Goal: Task Accomplishment & Management: Complete application form

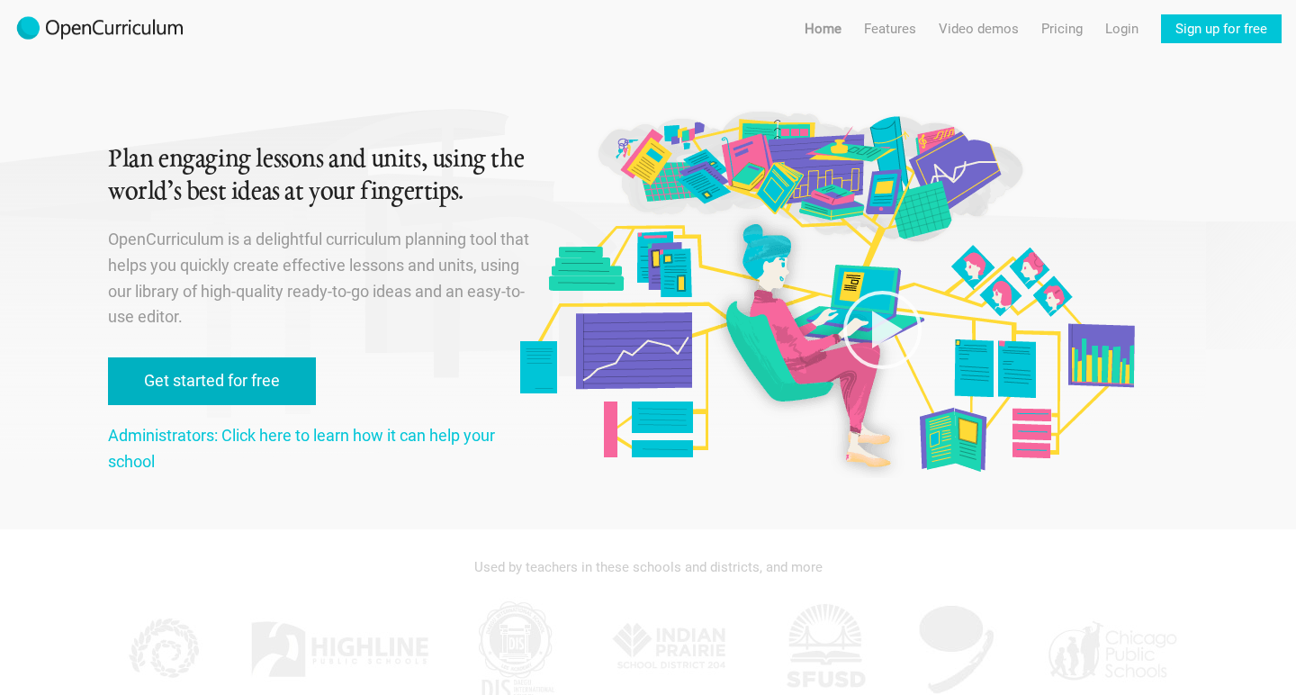
click at [210, 384] on link "Get started for free" at bounding box center [212, 381] width 208 height 48
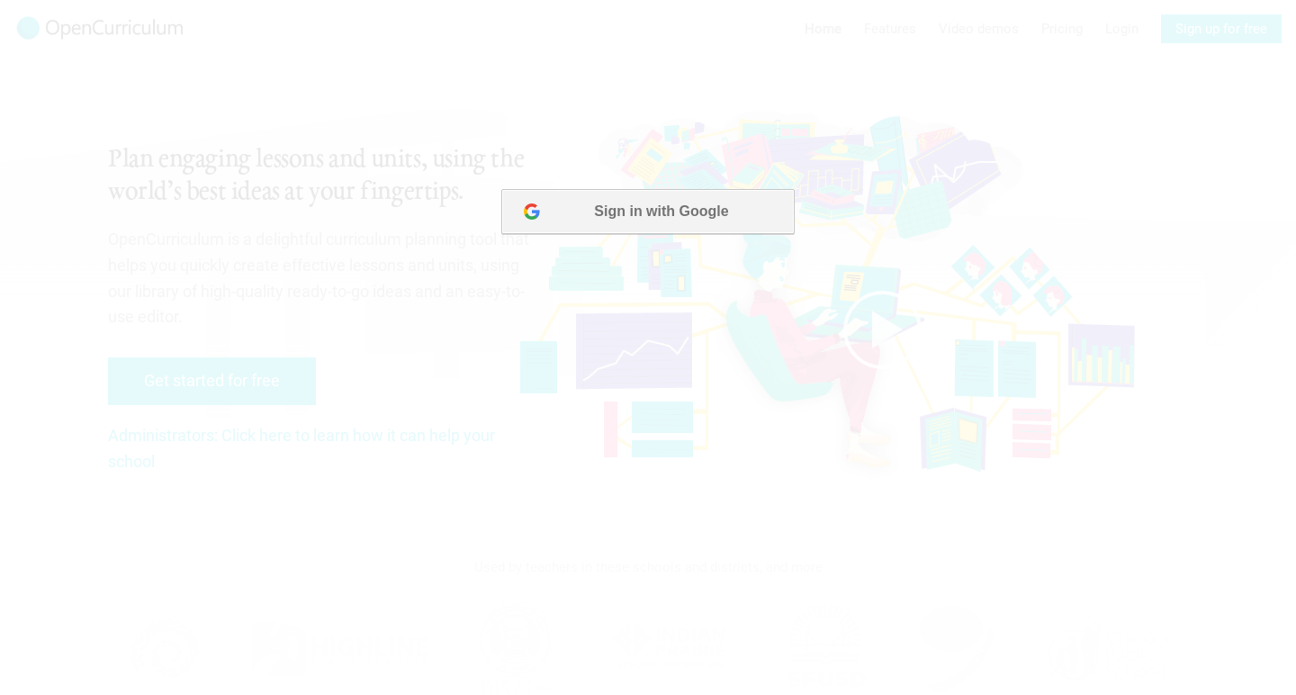
click at [676, 202] on button "Sign in with Google" at bounding box center [647, 211] width 292 height 45
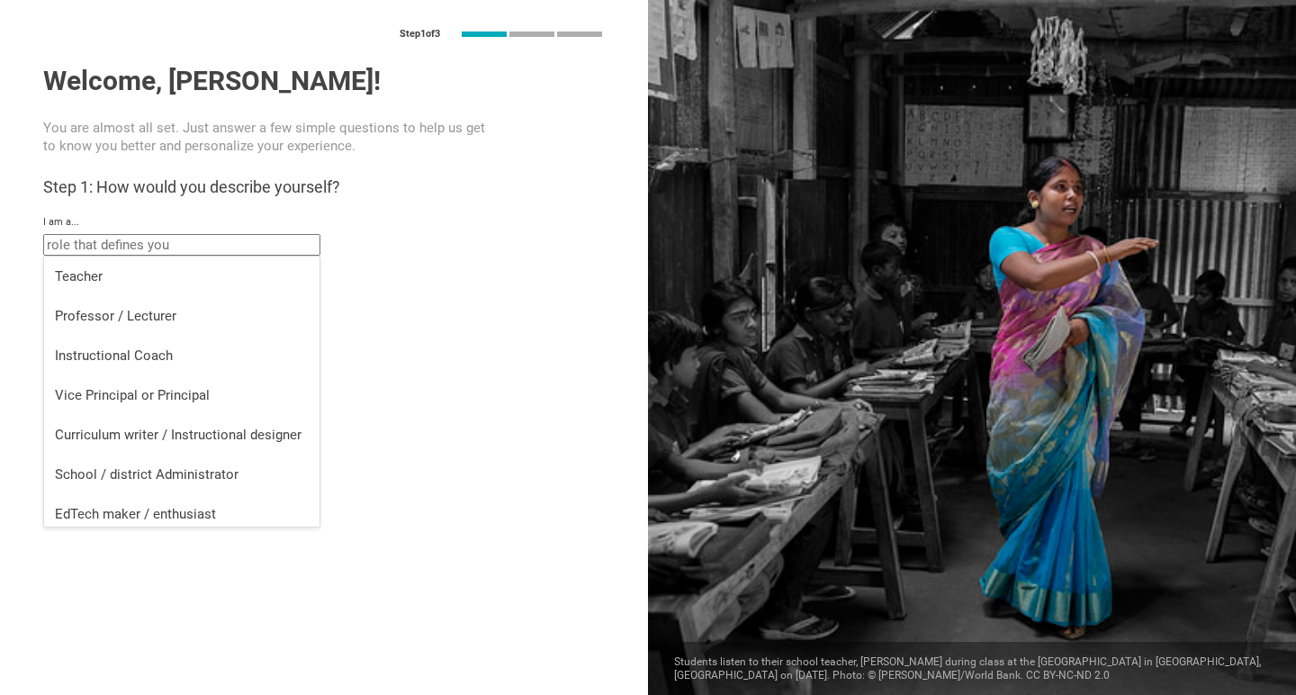
click at [159, 247] on input "text" at bounding box center [181, 245] width 277 height 22
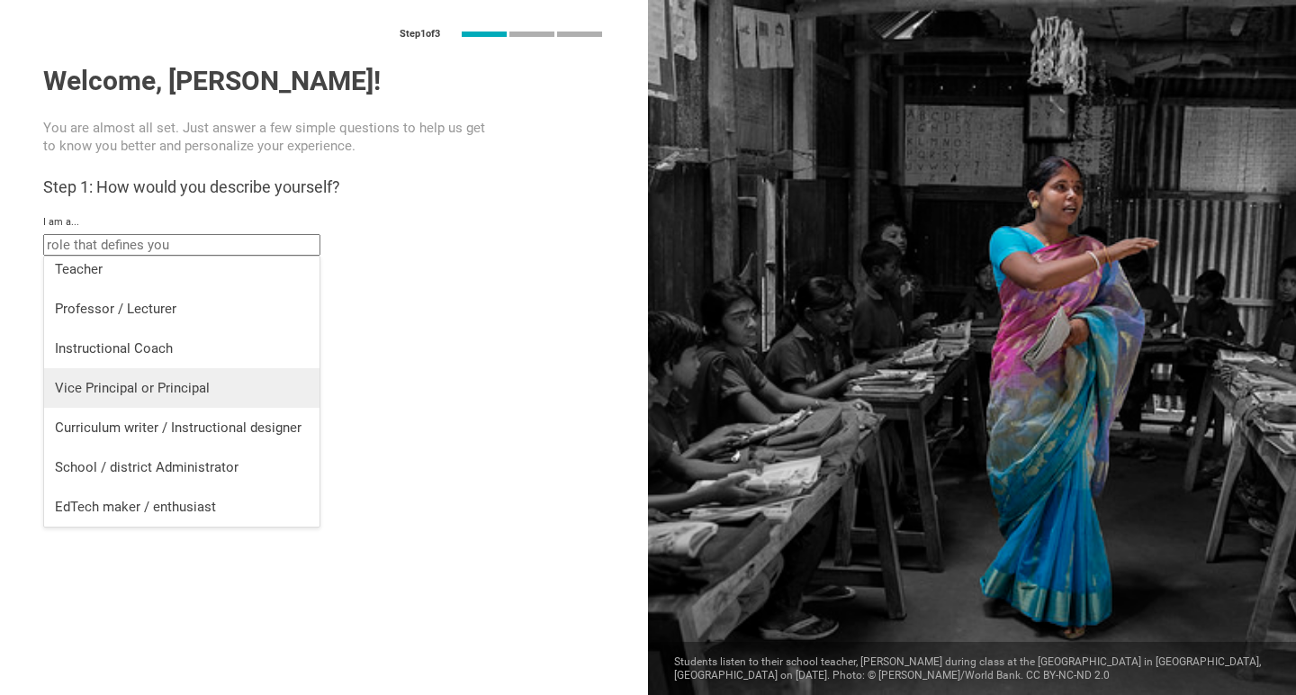
scroll to position [7, 0]
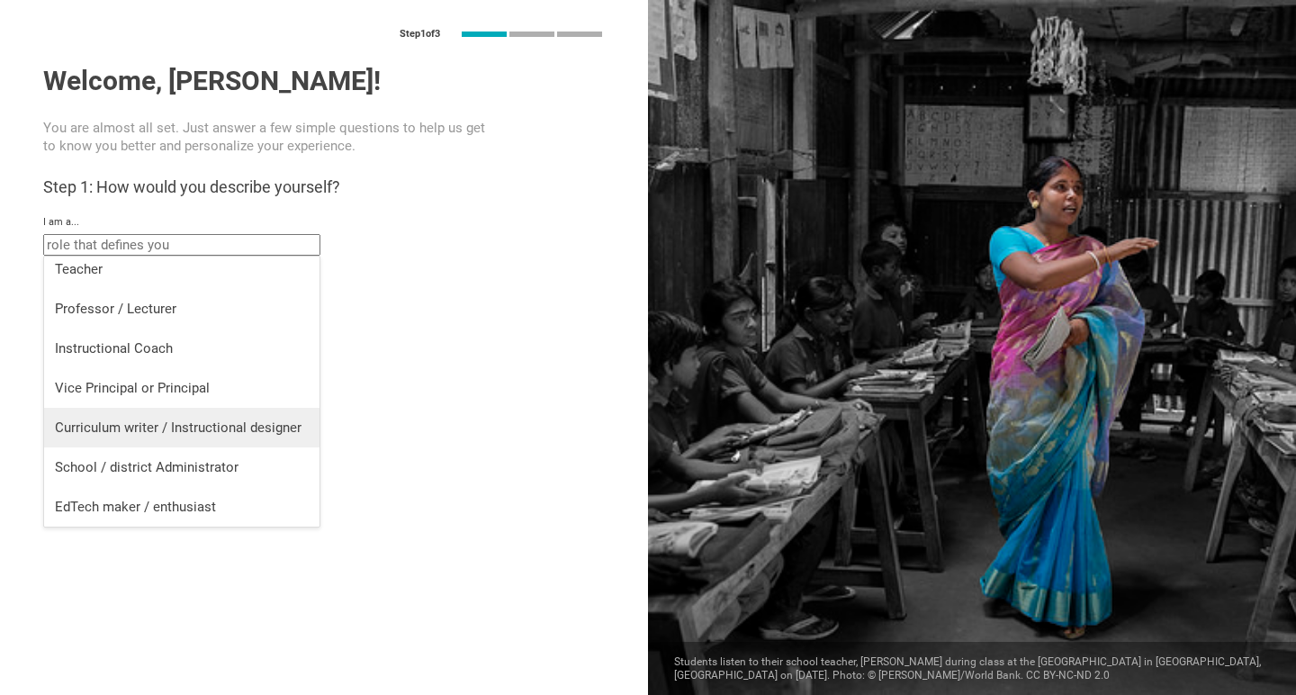
click at [164, 418] on div "Curriculum writer / Instructional designer" at bounding box center [182, 427] width 254 height 18
type input "Curriculum writer / Instructional designer"
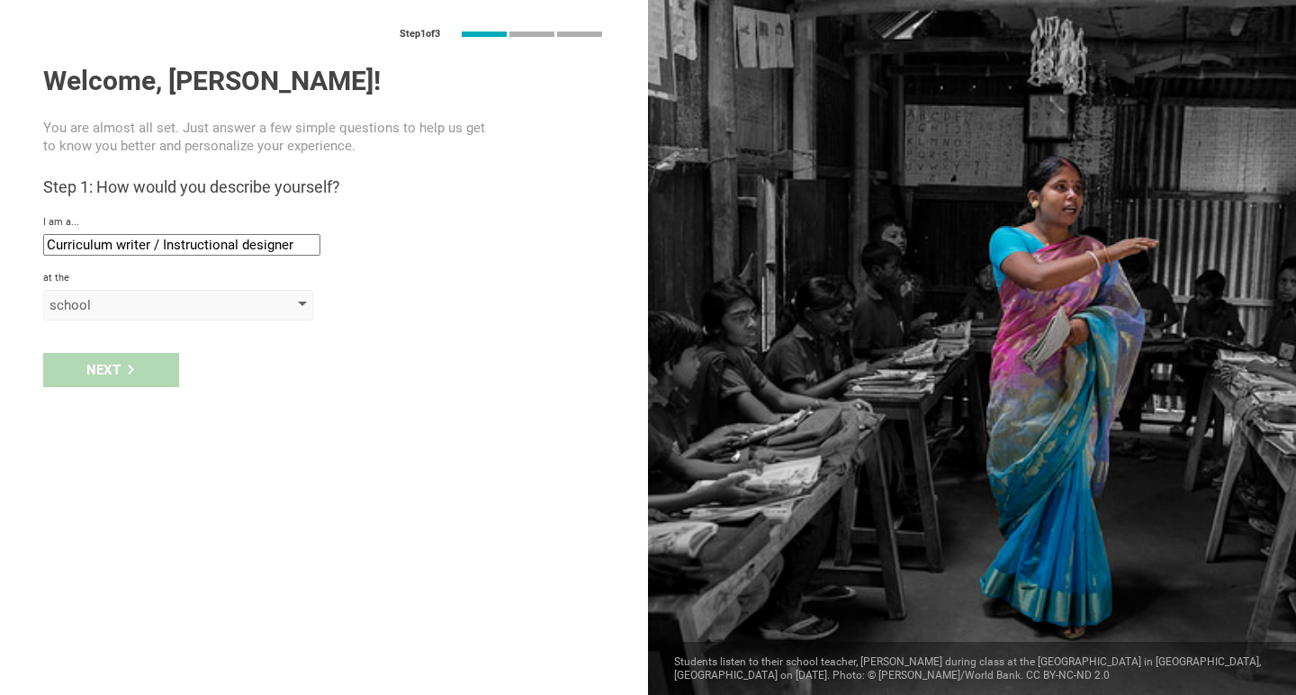
click at [137, 301] on div "school" at bounding box center [152, 305] width 206 height 18
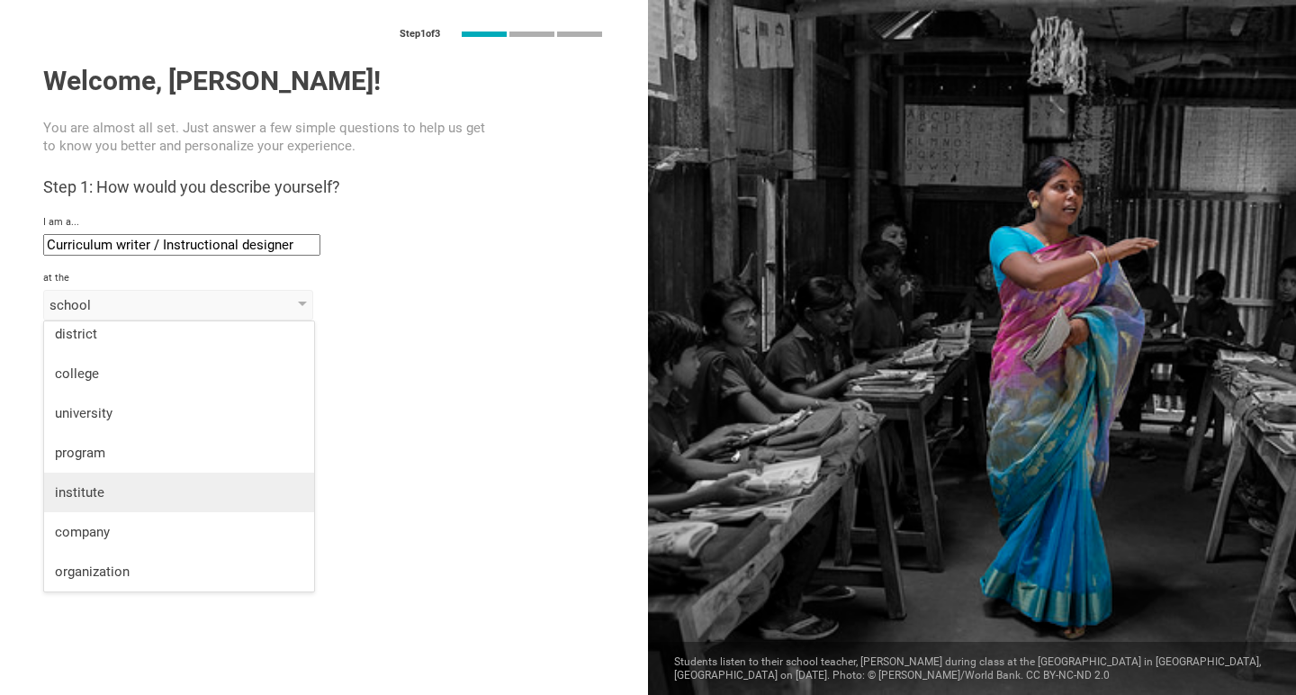
scroll to position [47, 0]
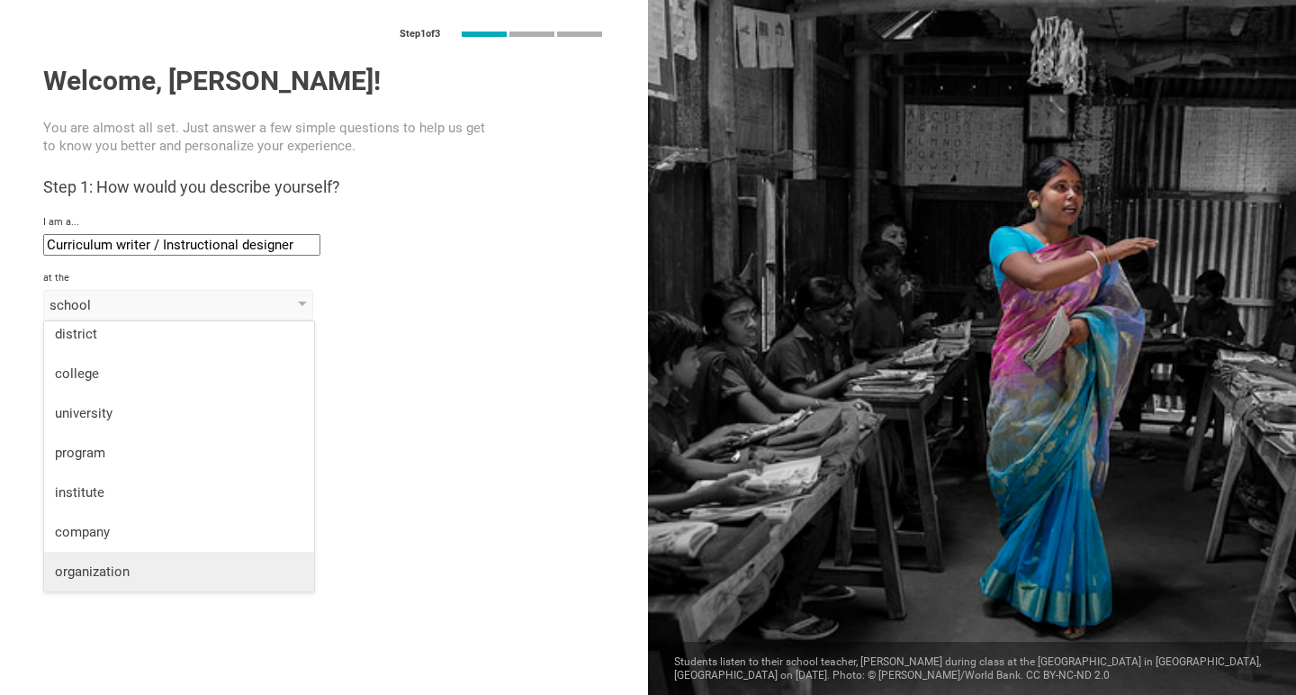
click at [135, 573] on div "organization" at bounding box center [179, 571] width 248 height 18
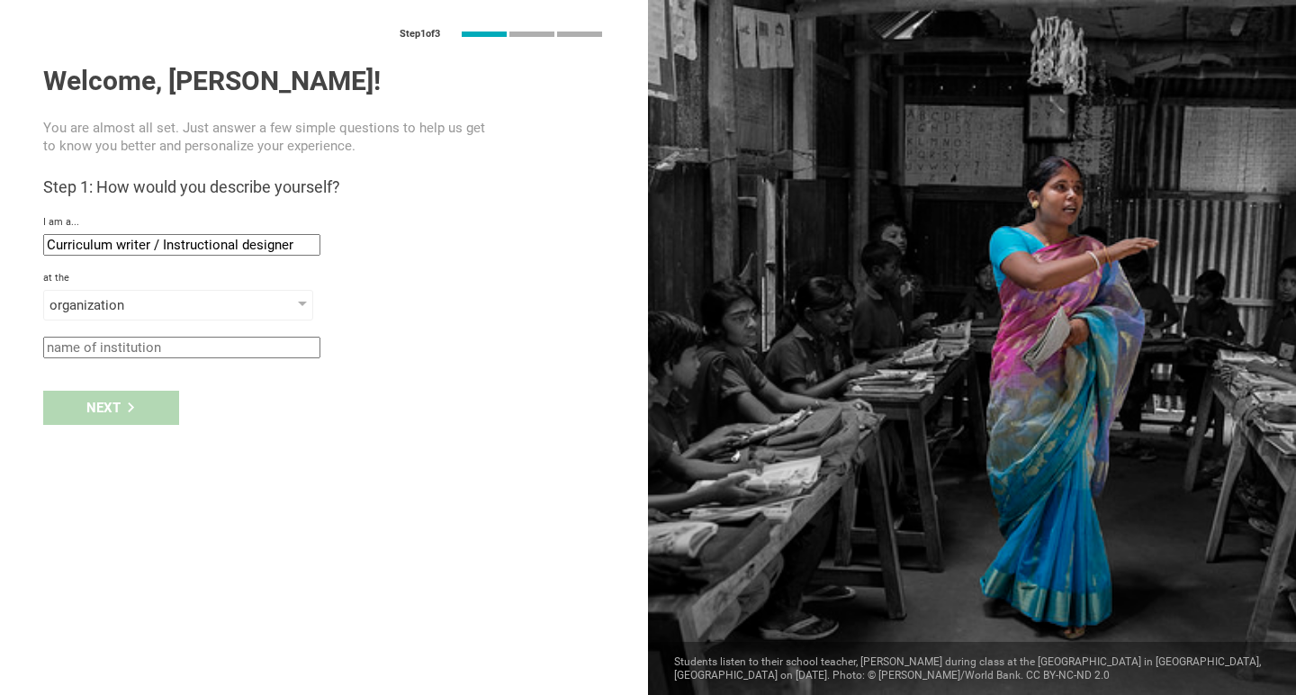
click at [145, 346] on input "text" at bounding box center [181, 347] width 277 height 22
type input "Experience [DEMOGRAPHIC_DATA]"
click at [147, 411] on div "Next" at bounding box center [111, 407] width 136 height 34
type input "[GEOGRAPHIC_DATA], [GEOGRAPHIC_DATA]"
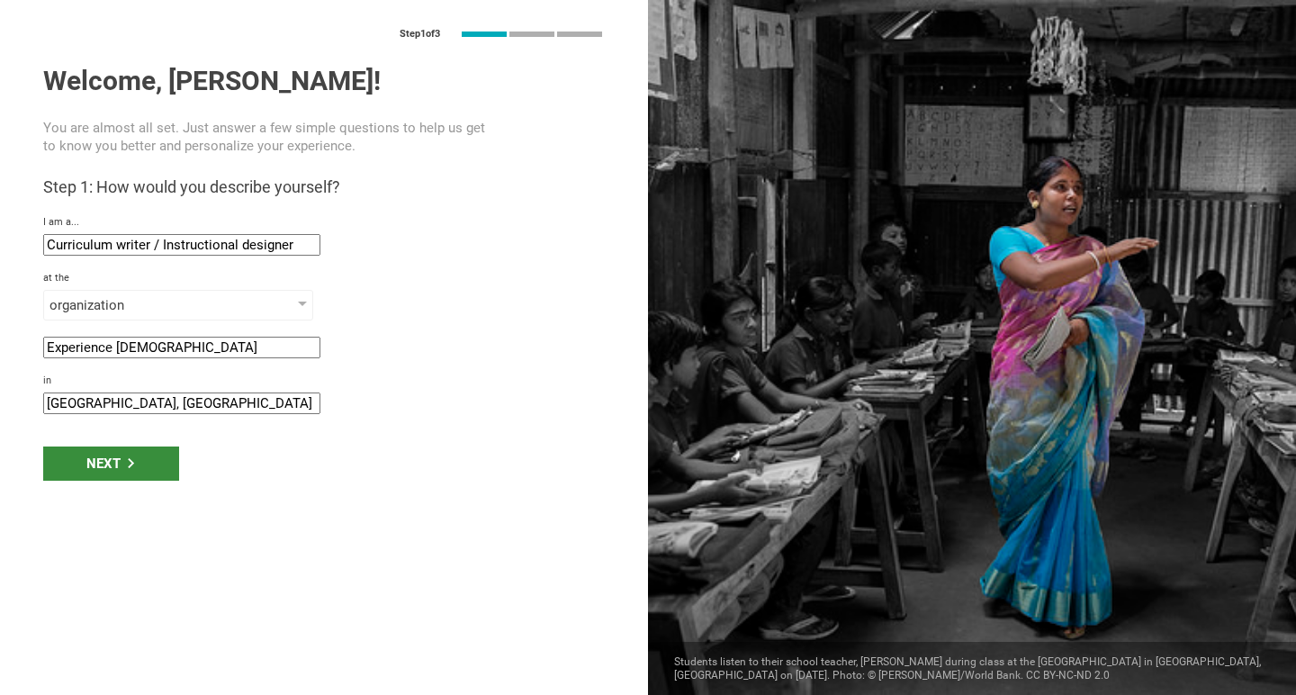
click at [109, 463] on div "Next" at bounding box center [111, 463] width 136 height 34
click at [115, 487] on div "Next" at bounding box center [324, 463] width 648 height 56
click at [113, 466] on div "Next" at bounding box center [111, 463] width 136 height 34
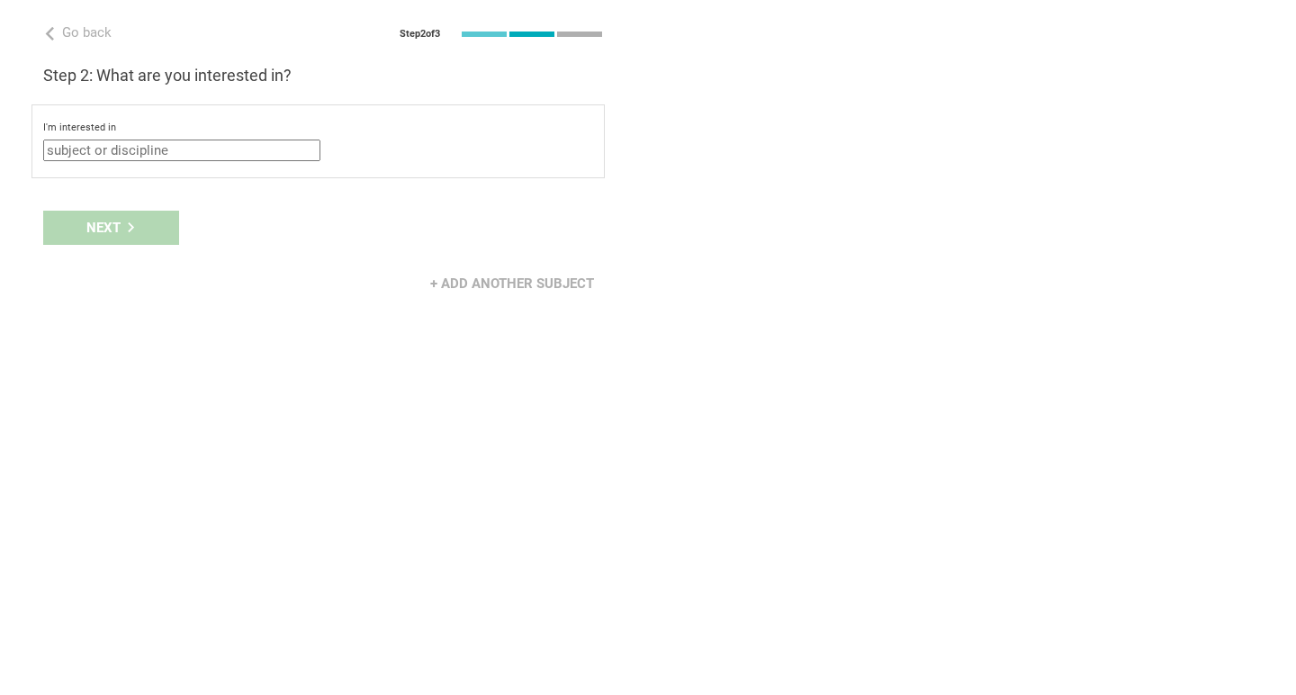
click at [165, 150] on input "text" at bounding box center [181, 150] width 277 height 22
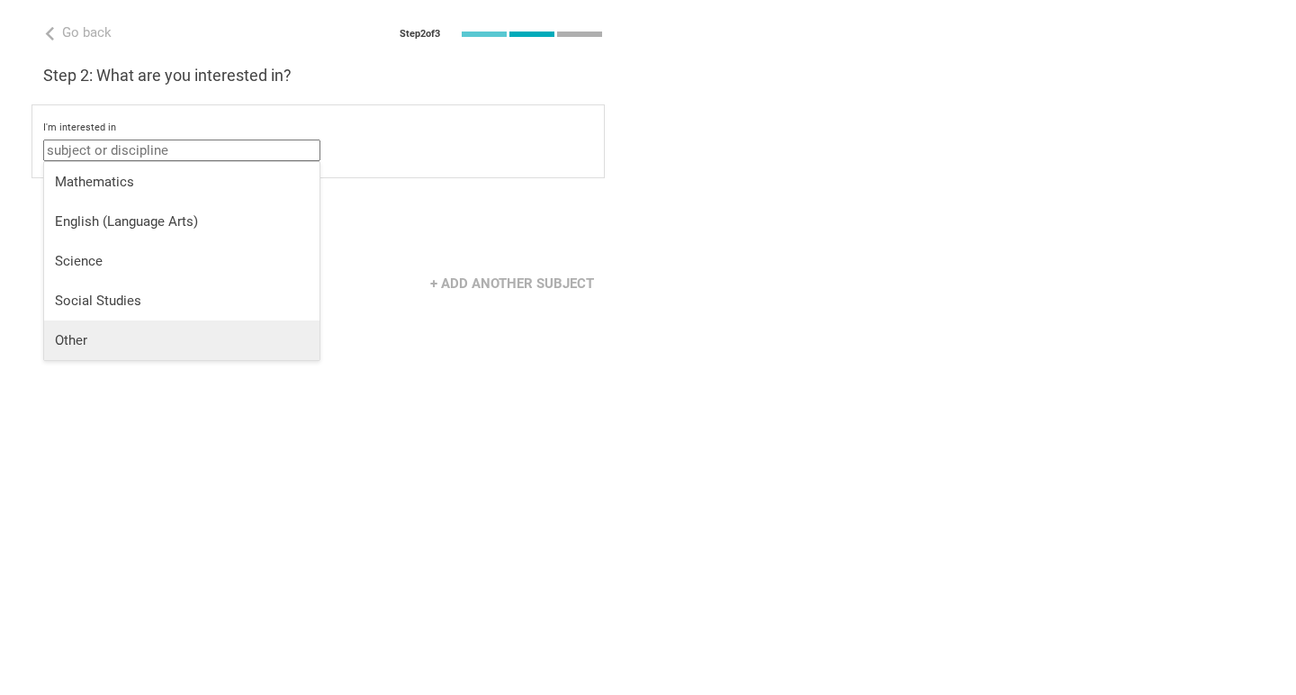
click at [110, 332] on div "Other" at bounding box center [182, 340] width 254 height 18
type input "Other"
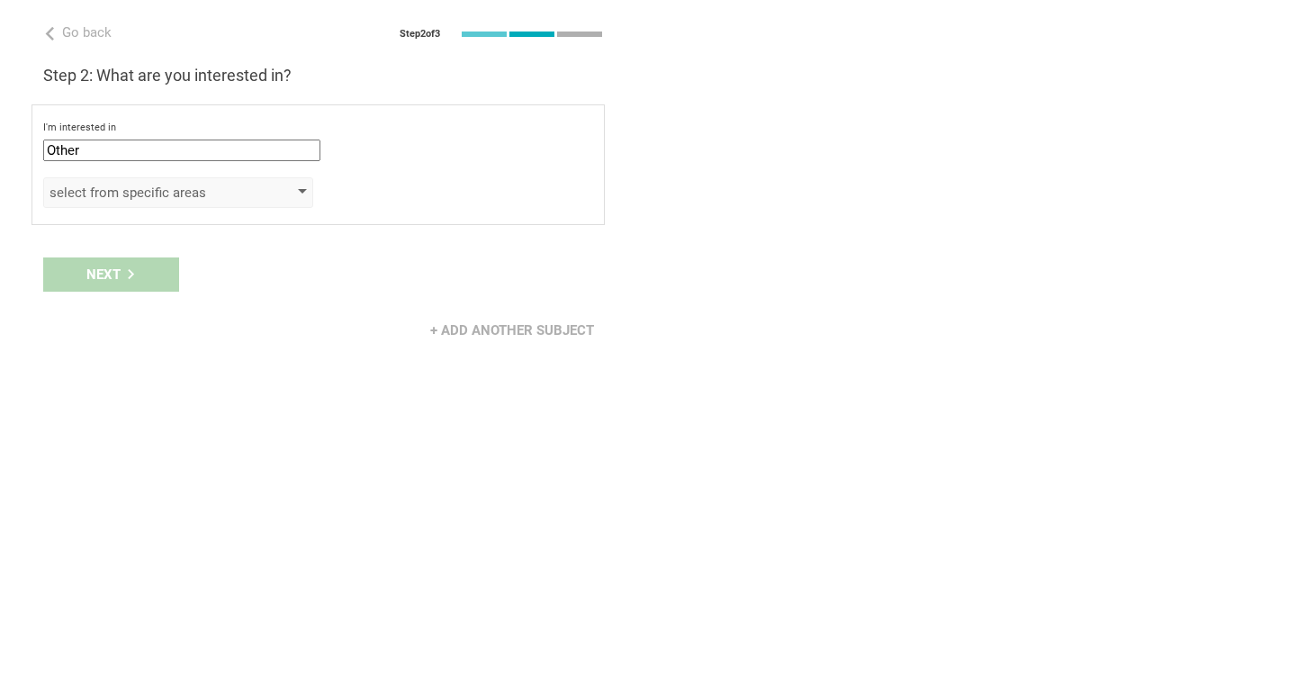
click at [136, 193] on div "select from specific areas" at bounding box center [152, 193] width 206 height 18
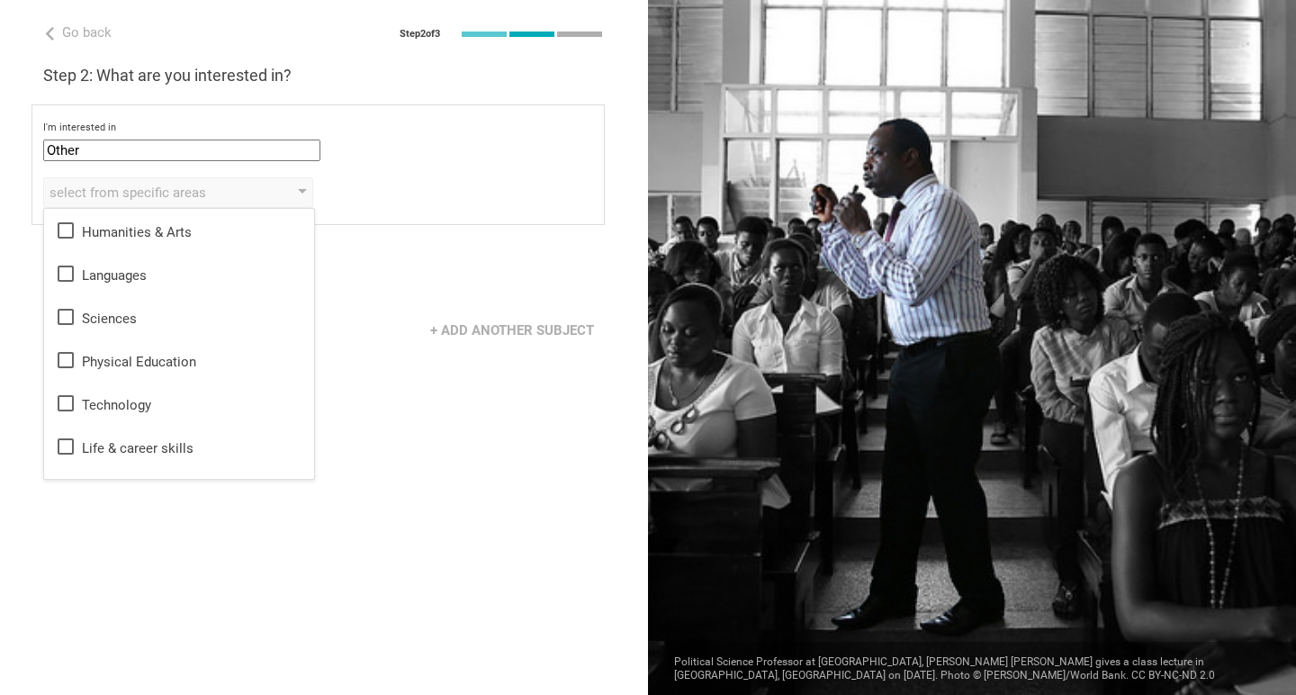
scroll to position [0, 0]
click at [166, 529] on div "Go back Step 2 of 3 Welcome, [PERSON_NAME]! You are almost all set. Just answer…" at bounding box center [324, 347] width 648 height 695
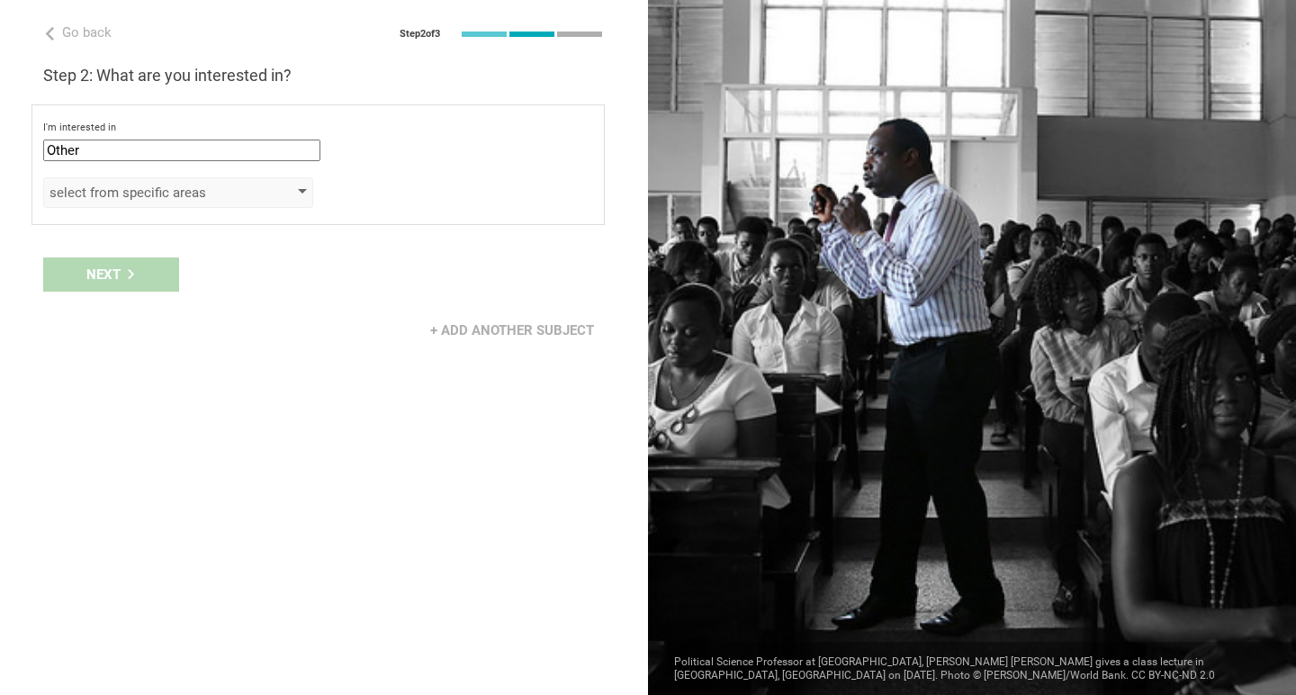
click at [127, 207] on div "select from specific areas" at bounding box center [178, 192] width 270 height 31
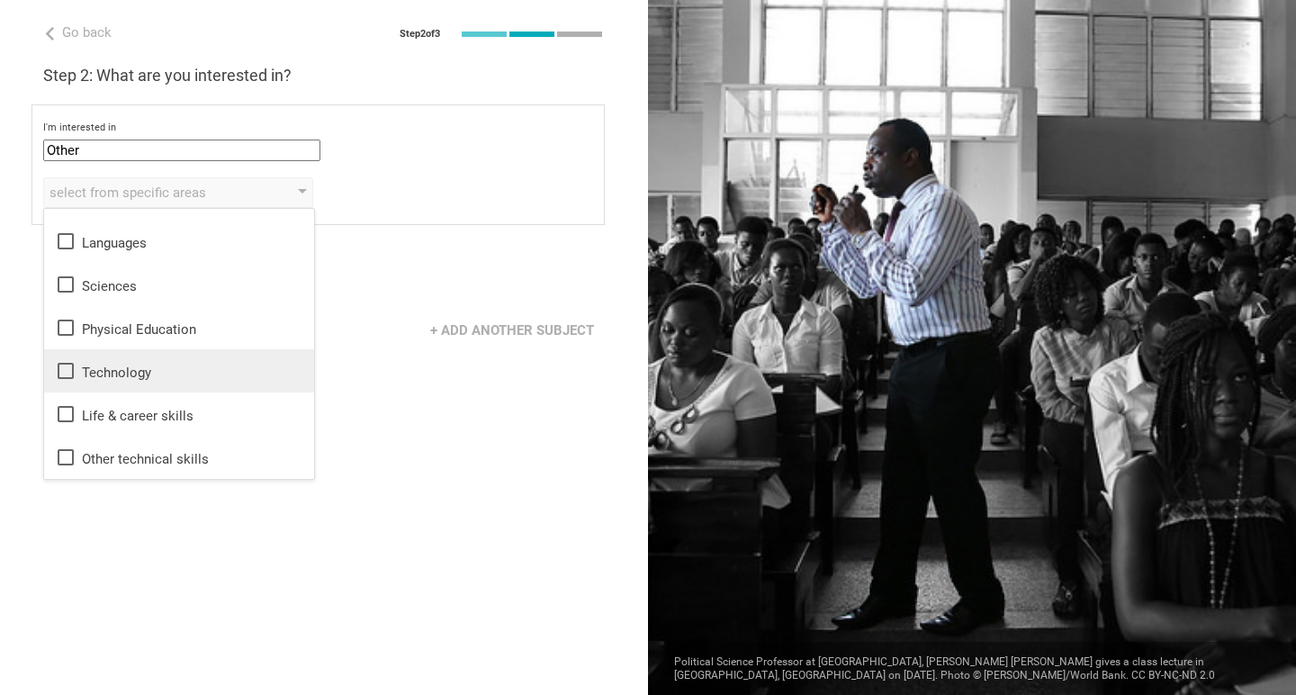
scroll to position [32, 0]
click at [220, 549] on div "Go back Step 2 of 3 Welcome, [PERSON_NAME]! You are almost all set. Just answer…" at bounding box center [324, 347] width 648 height 695
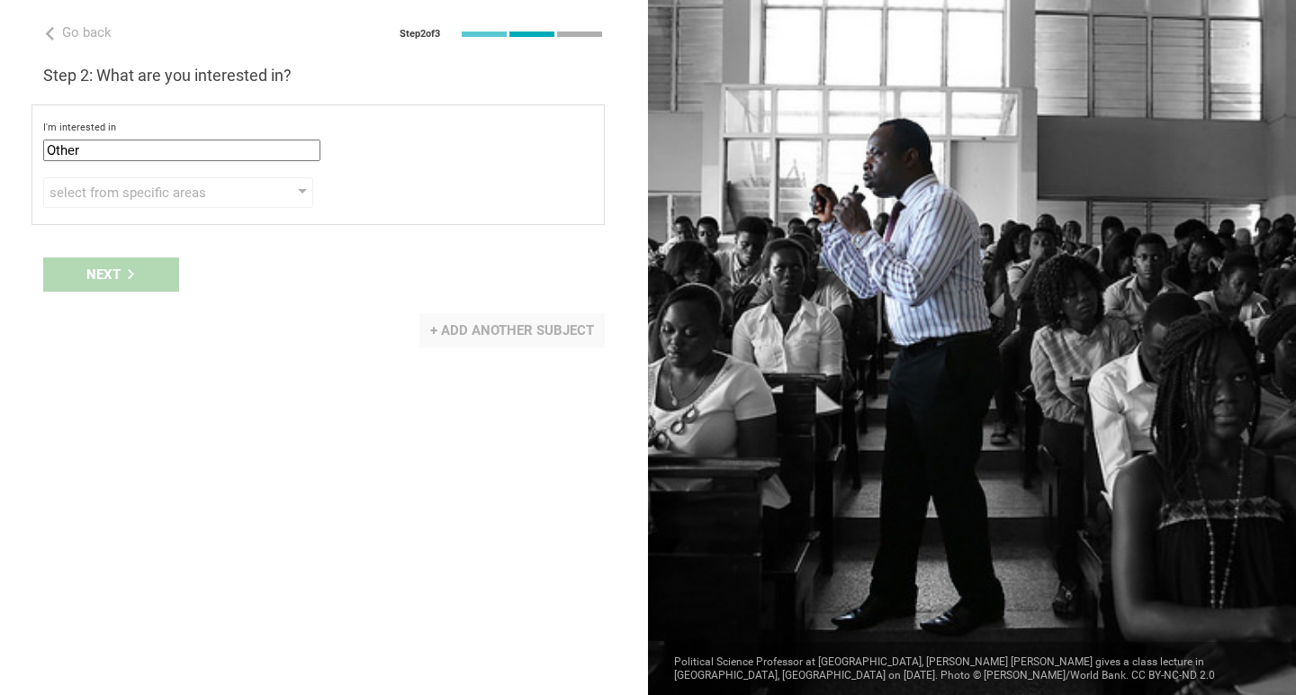
click at [474, 331] on div "+ Add another subject" at bounding box center [511, 330] width 185 height 34
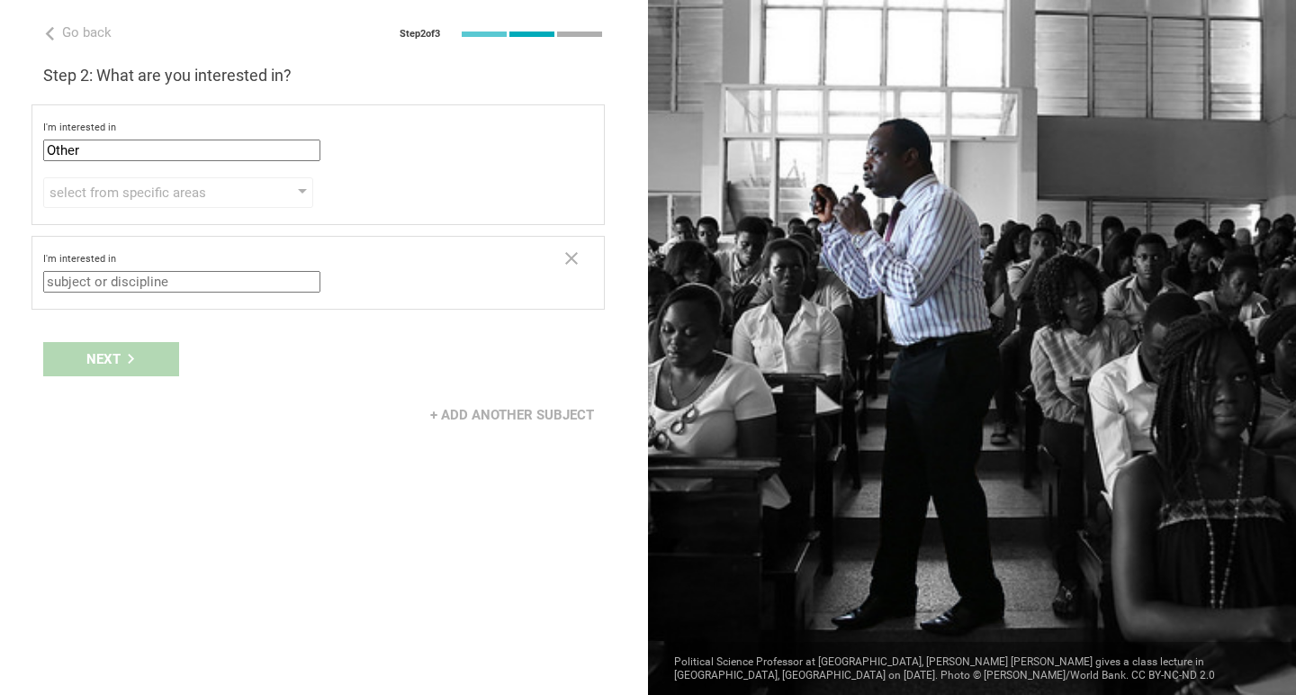
click at [135, 285] on input "text" at bounding box center [181, 282] width 277 height 22
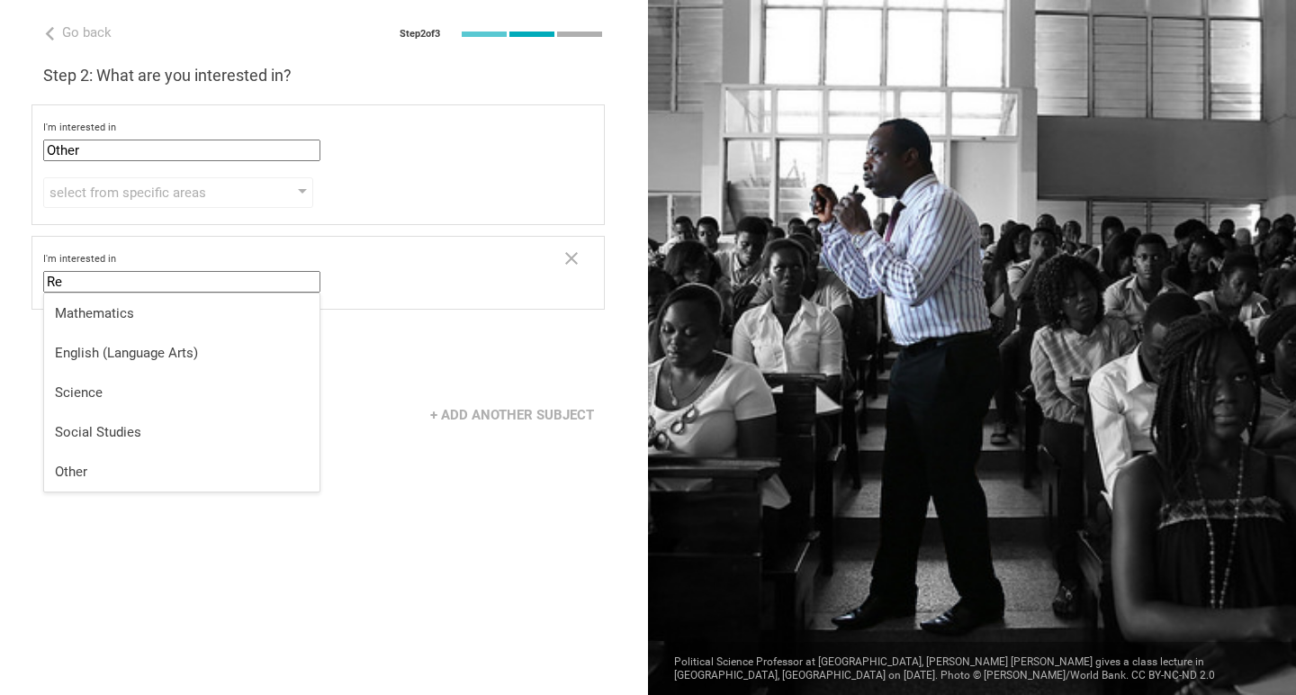
type input "R"
type input "[DEMOGRAPHIC_DATA] Teaching"
click at [443, 382] on div "Next" at bounding box center [324, 359] width 648 height 56
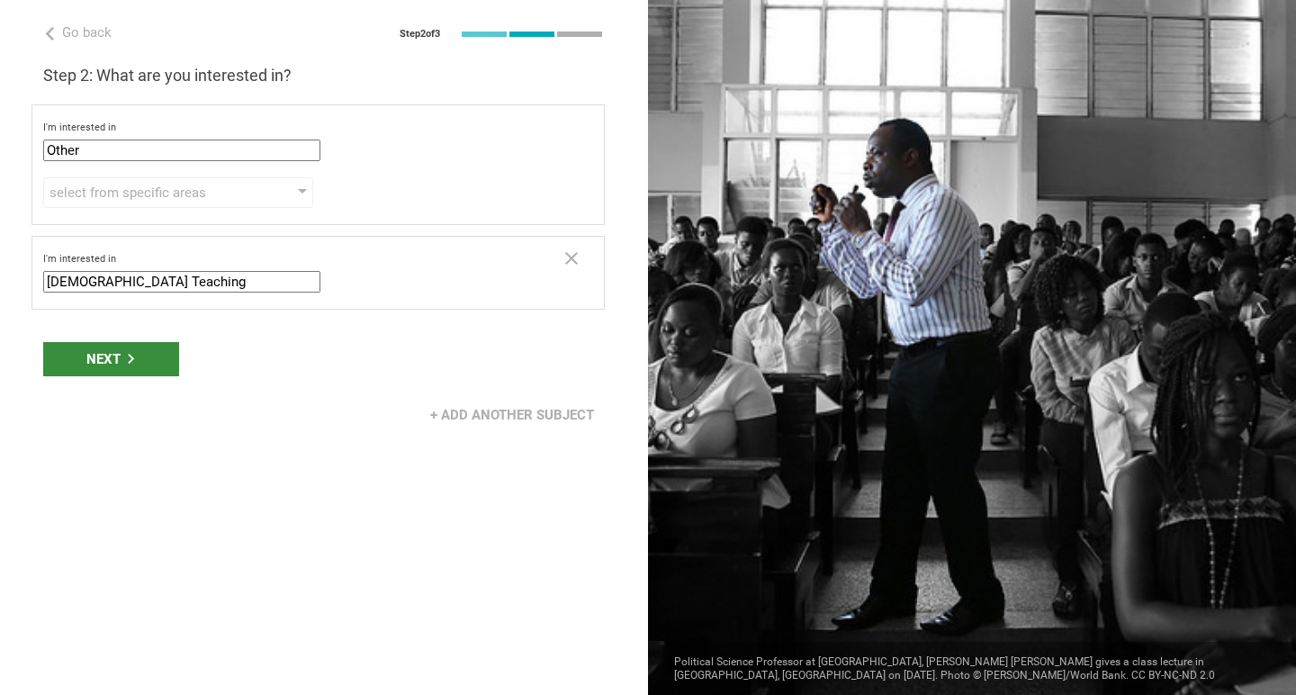
click at [143, 351] on div "Next" at bounding box center [111, 359] width 136 height 34
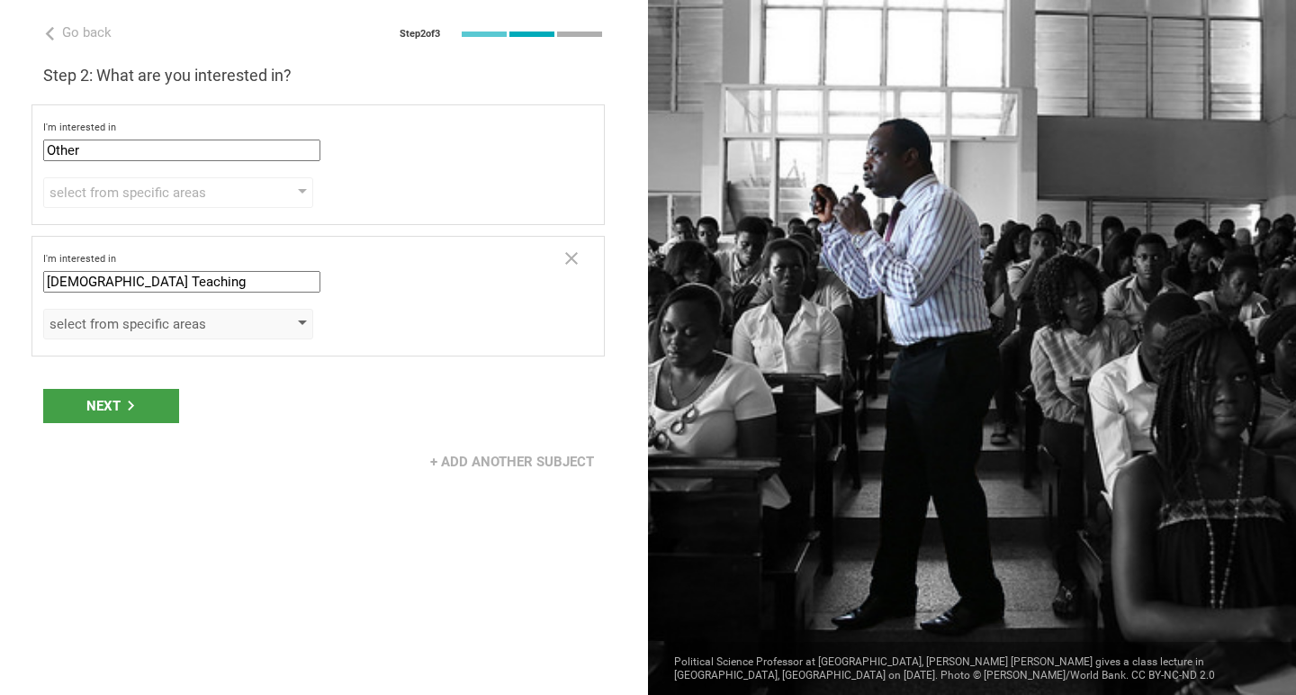
click at [122, 338] on div "select from specific areas" at bounding box center [178, 324] width 270 height 31
click at [257, 328] on div "select from specific areas" at bounding box center [178, 324] width 270 height 31
click at [577, 130] on div "I'm interested in" at bounding box center [318, 127] width 550 height 13
click at [131, 405] on div "Next" at bounding box center [324, 406] width 648 height 56
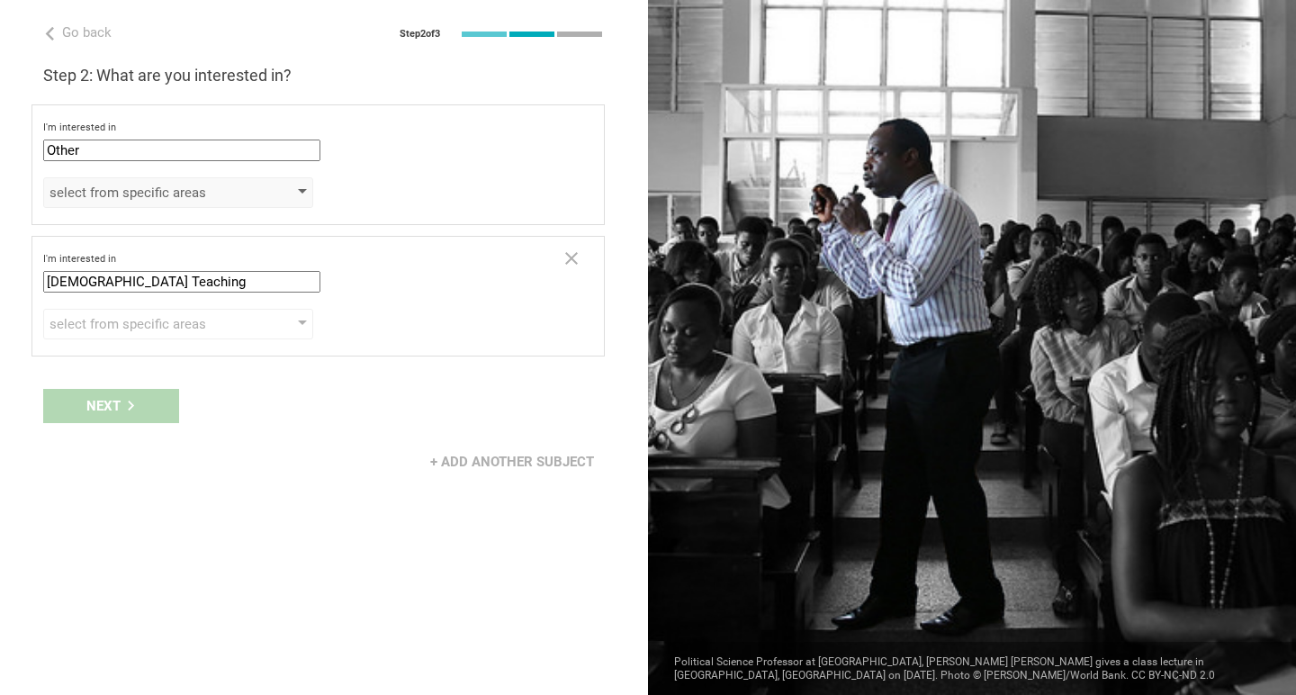
click at [292, 193] on div "select from specific areas" at bounding box center [178, 192] width 270 height 31
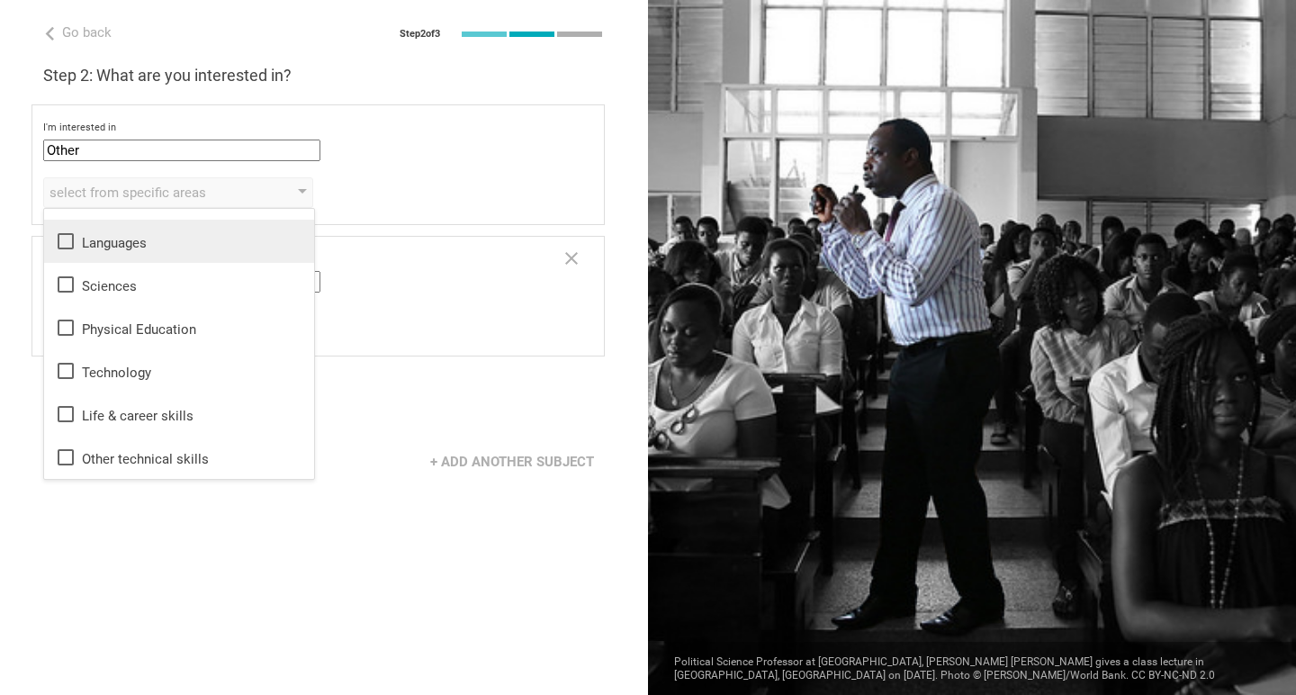
click at [188, 250] on div "Languages" at bounding box center [179, 241] width 248 height 22
click at [280, 571] on div "Go back Step 2 of 3 Welcome, [PERSON_NAME]! You are almost all set. Just answer…" at bounding box center [324, 347] width 648 height 695
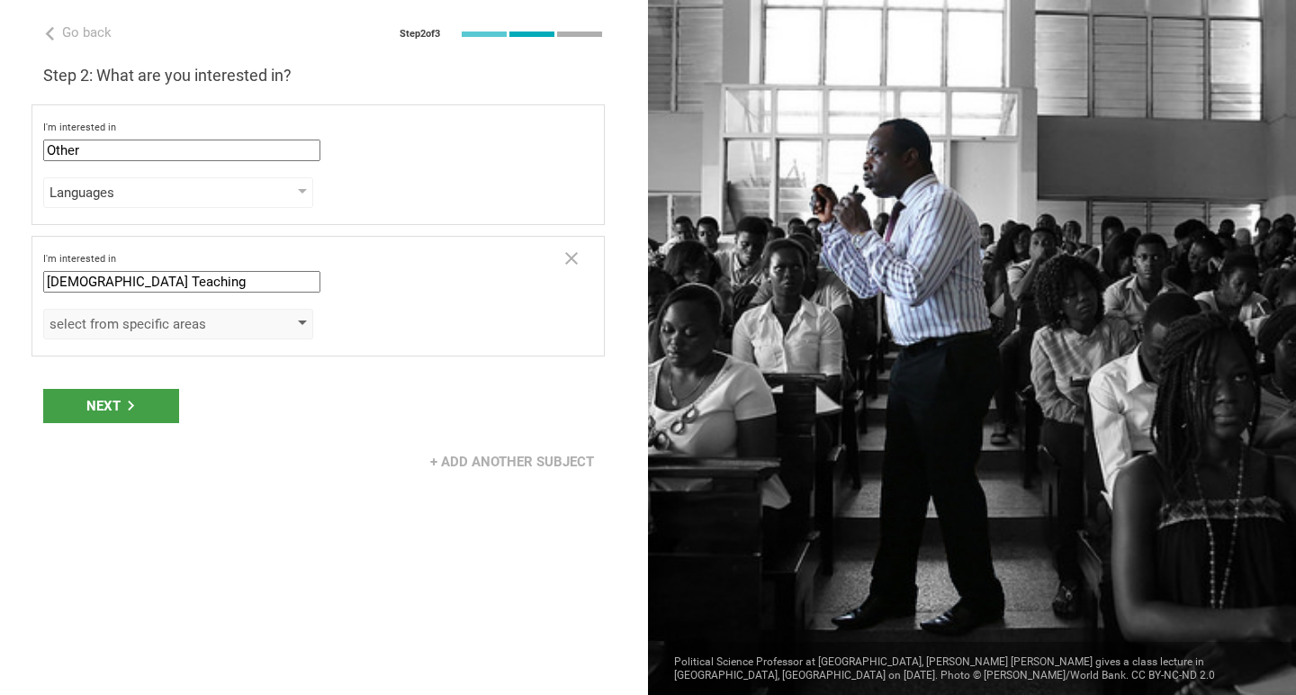
click at [245, 319] on div "select from specific areas" at bounding box center [152, 324] width 206 height 18
click at [570, 257] on icon at bounding box center [571, 258] width 13 height 13
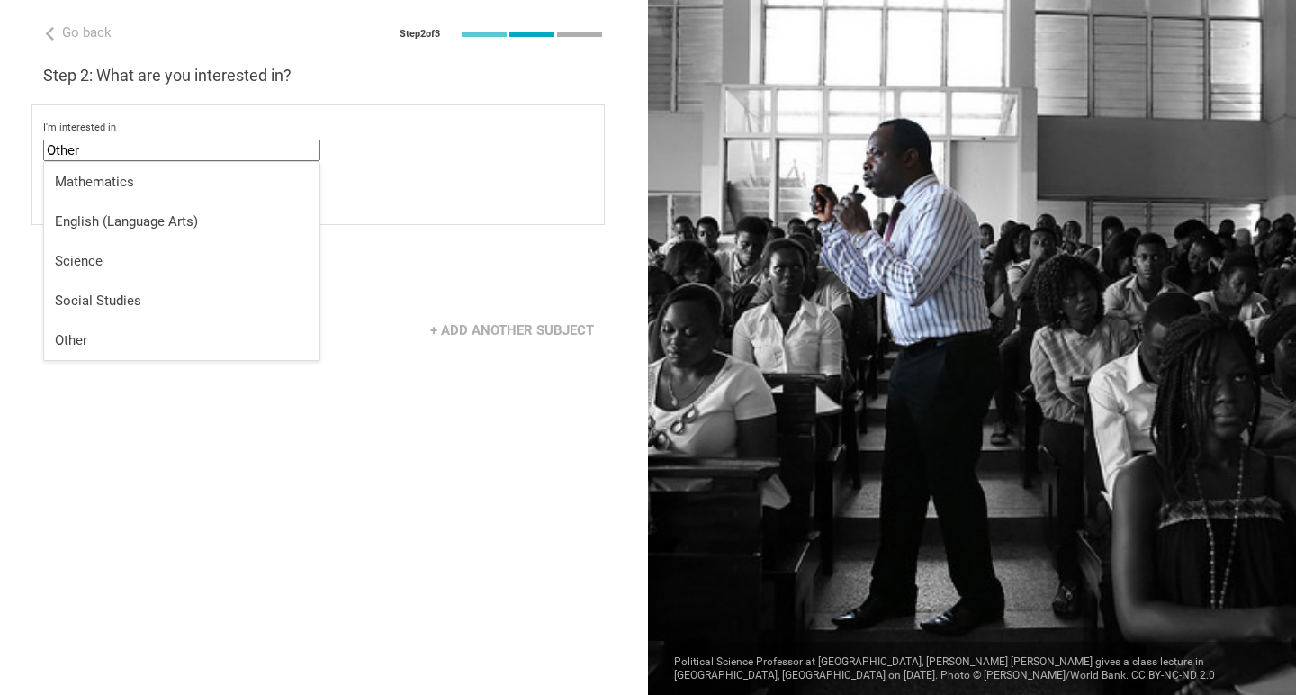
drag, startPoint x: 97, startPoint y: 152, endPoint x: 0, endPoint y: 152, distance: 97.2
click at [0, 152] on div "Go back Step 2 of 3 Welcome, [PERSON_NAME]! You are almost all set. Just answer…" at bounding box center [324, 347] width 648 height 695
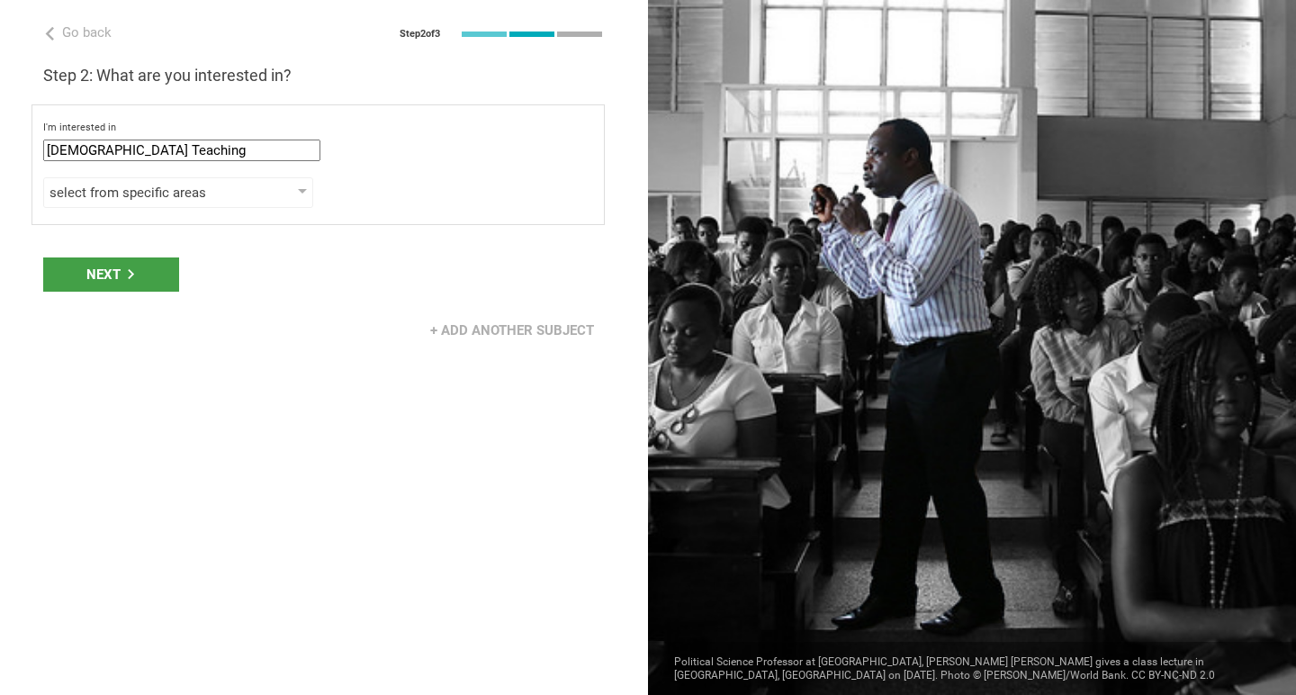
type input "[DEMOGRAPHIC_DATA] Teaching"
click at [124, 210] on div "I'm interested in [DEMOGRAPHIC_DATA] Teaching Mathematics English (Language Art…" at bounding box center [317, 164] width 573 height 121
click at [125, 193] on div "select from specific areas" at bounding box center [152, 193] width 206 height 18
click at [203, 217] on div "I'm interested in [DEMOGRAPHIC_DATA] Teaching Mathematics English (Language Art…" at bounding box center [317, 164] width 573 height 121
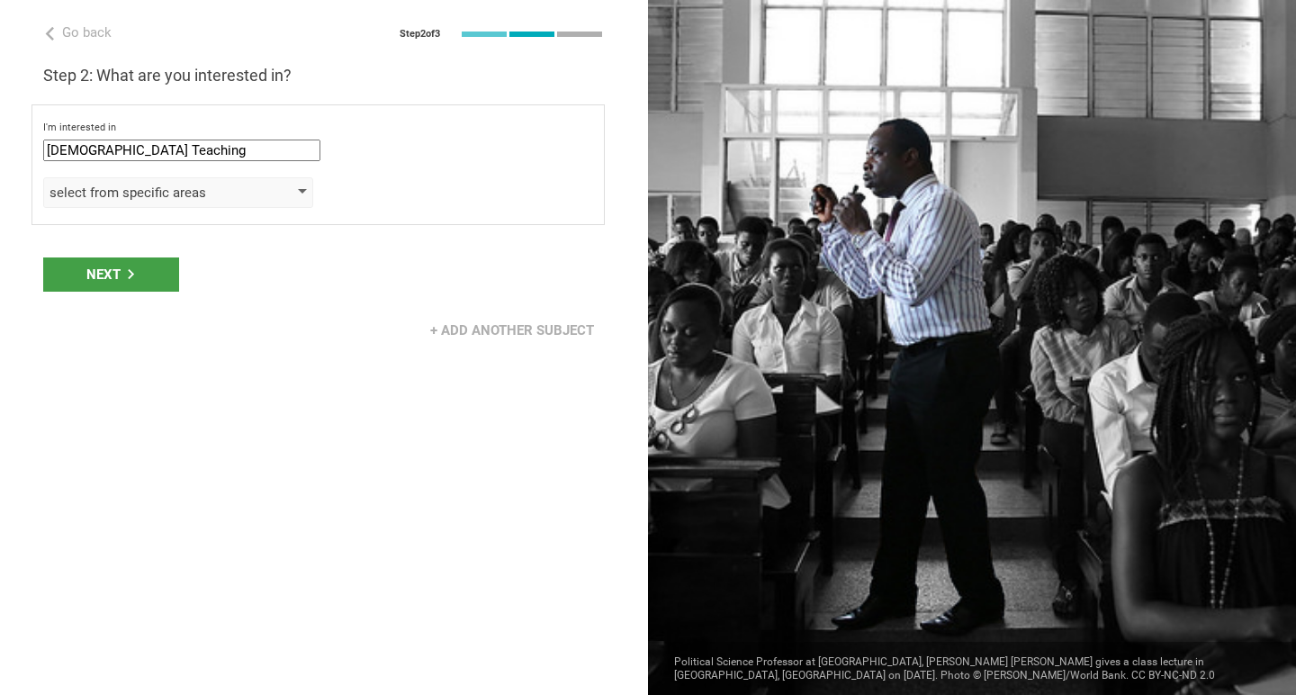
click at [204, 198] on div "select from specific areas" at bounding box center [152, 193] width 206 height 18
click at [209, 185] on div "select from specific areas" at bounding box center [152, 193] width 206 height 18
click at [283, 199] on div "select from specific areas" at bounding box center [178, 192] width 270 height 31
click at [137, 267] on div "Next" at bounding box center [111, 274] width 136 height 34
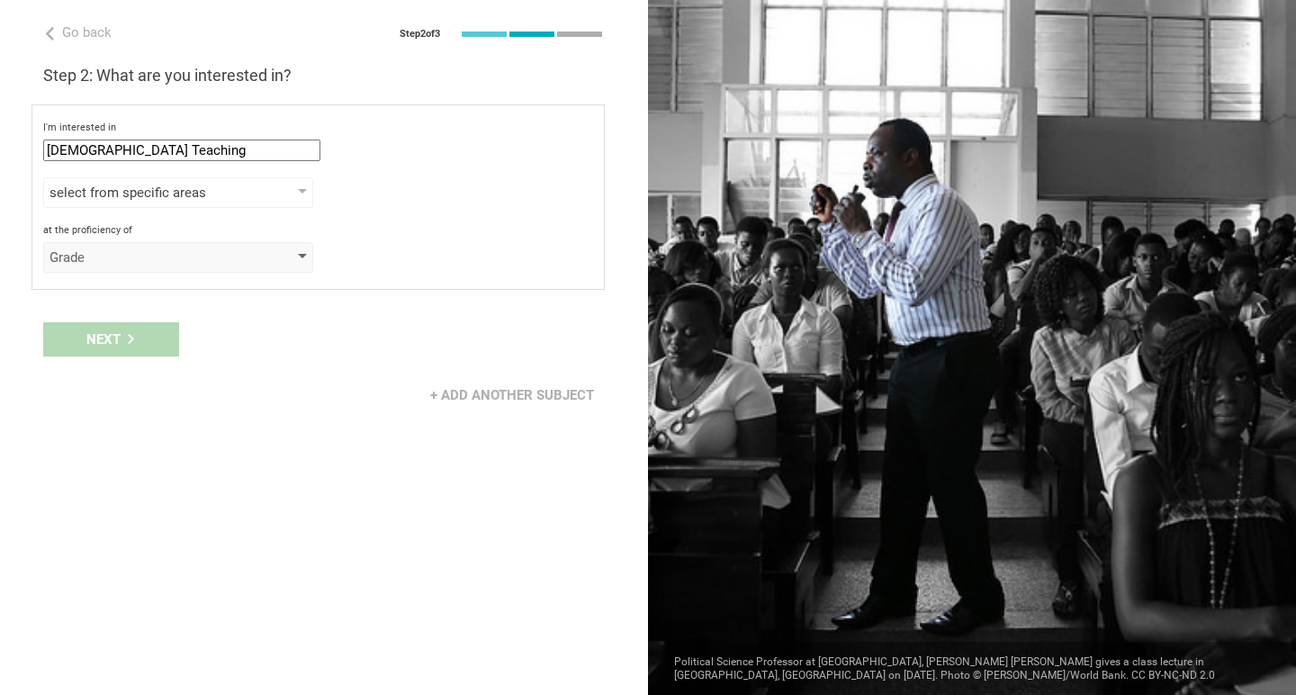
click at [157, 257] on div "Grade" at bounding box center [152, 257] width 206 height 18
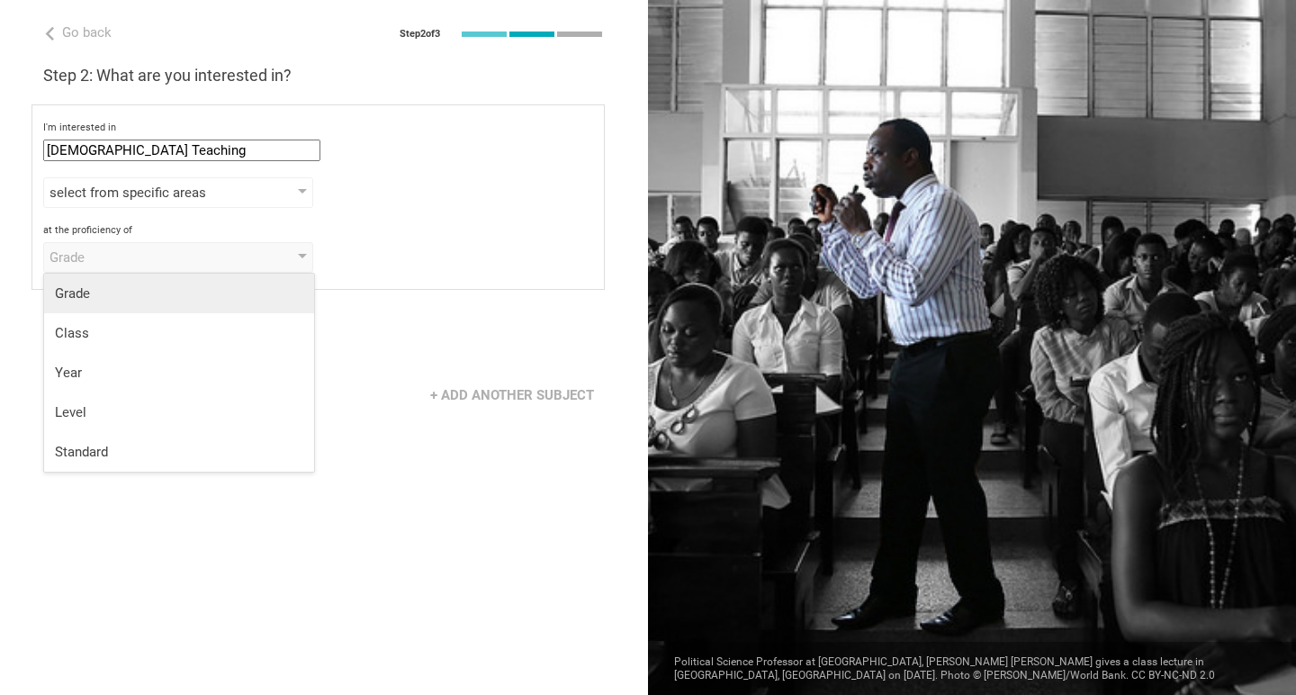
click at [114, 292] on div "Grade" at bounding box center [179, 293] width 248 height 18
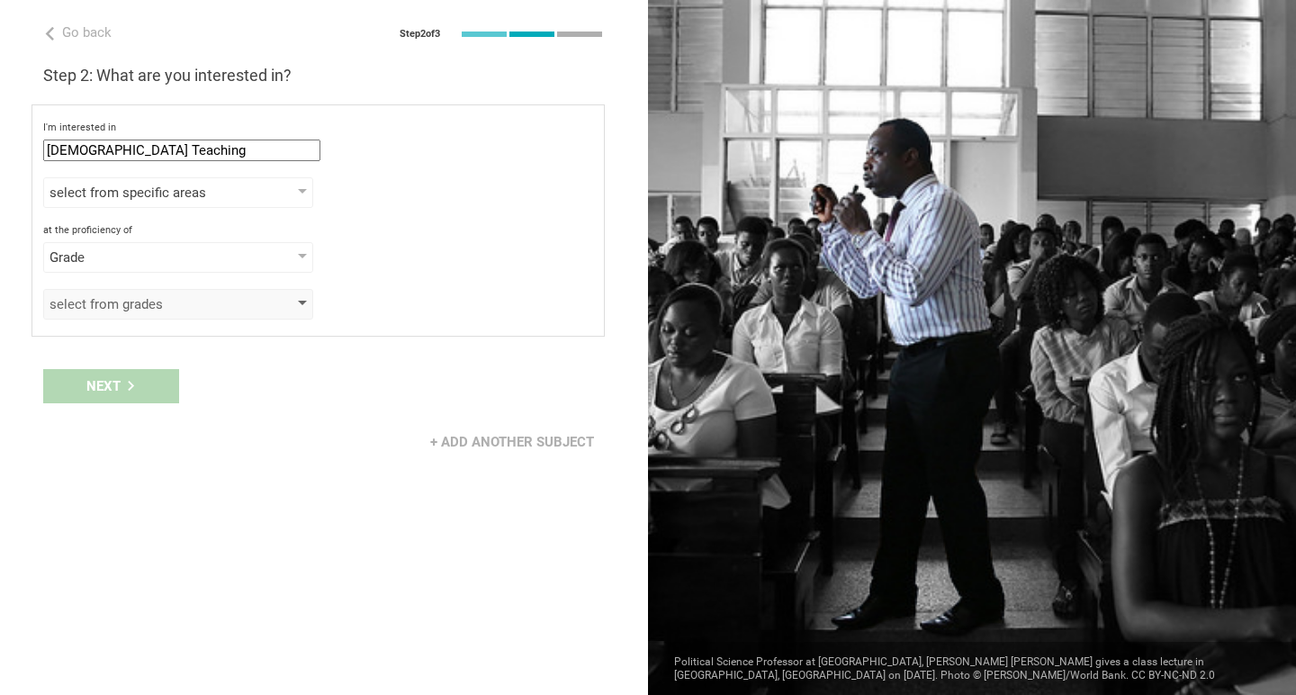
click at [136, 313] on div "select from grades" at bounding box center [178, 304] width 270 height 31
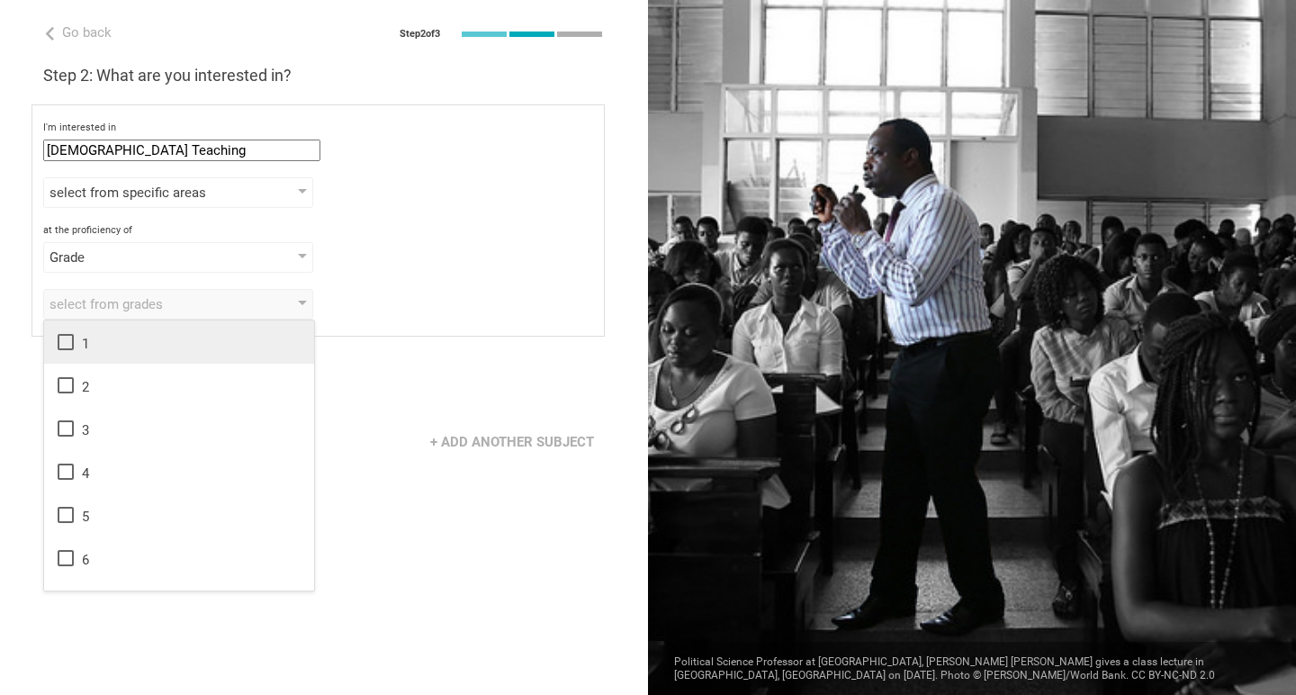
click at [67, 345] on icon at bounding box center [66, 342] width 22 height 22
click at [67, 381] on icon at bounding box center [66, 385] width 22 height 22
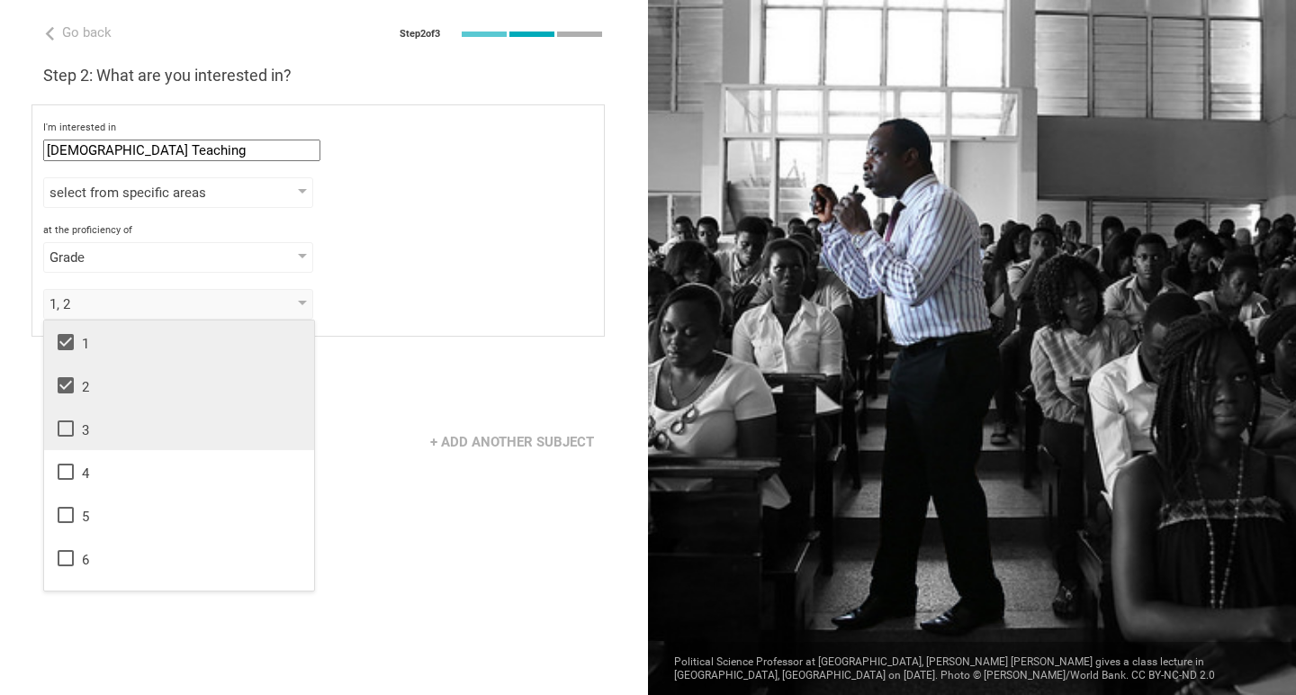
click at [61, 422] on icon at bounding box center [66, 428] width 16 height 16
click at [62, 465] on icon at bounding box center [66, 471] width 16 height 16
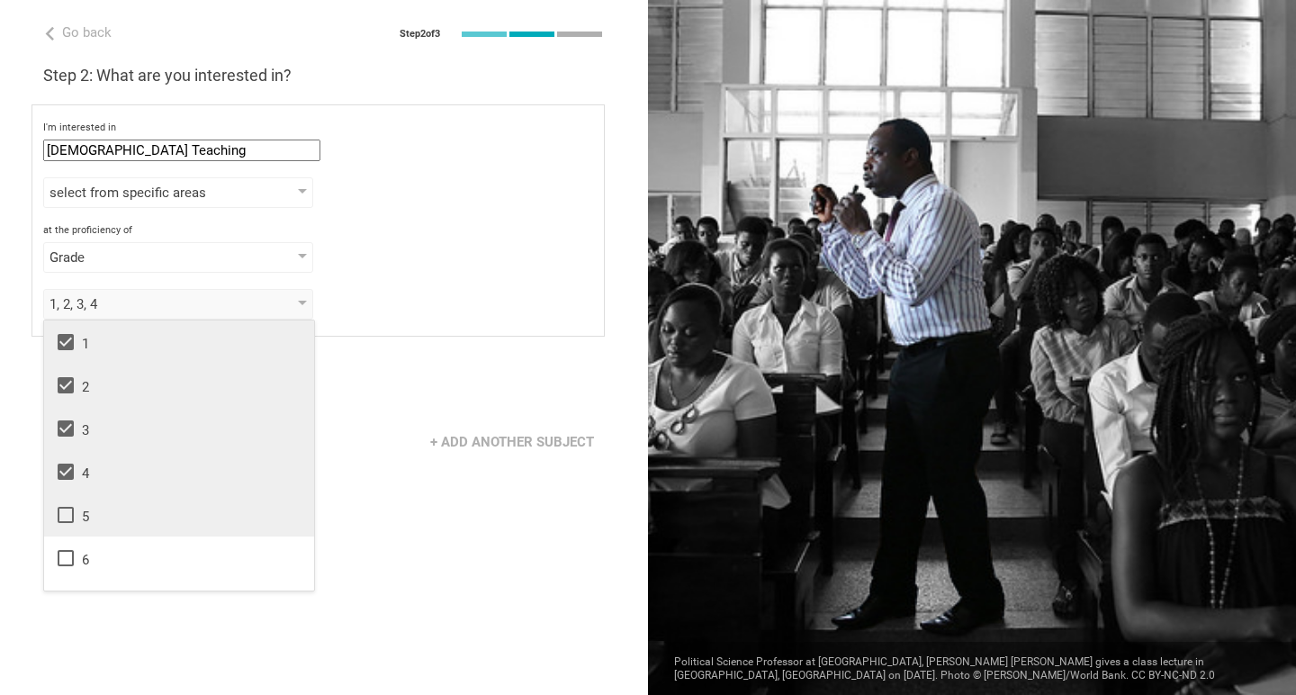
click at [62, 500] on li "5" at bounding box center [179, 514] width 270 height 43
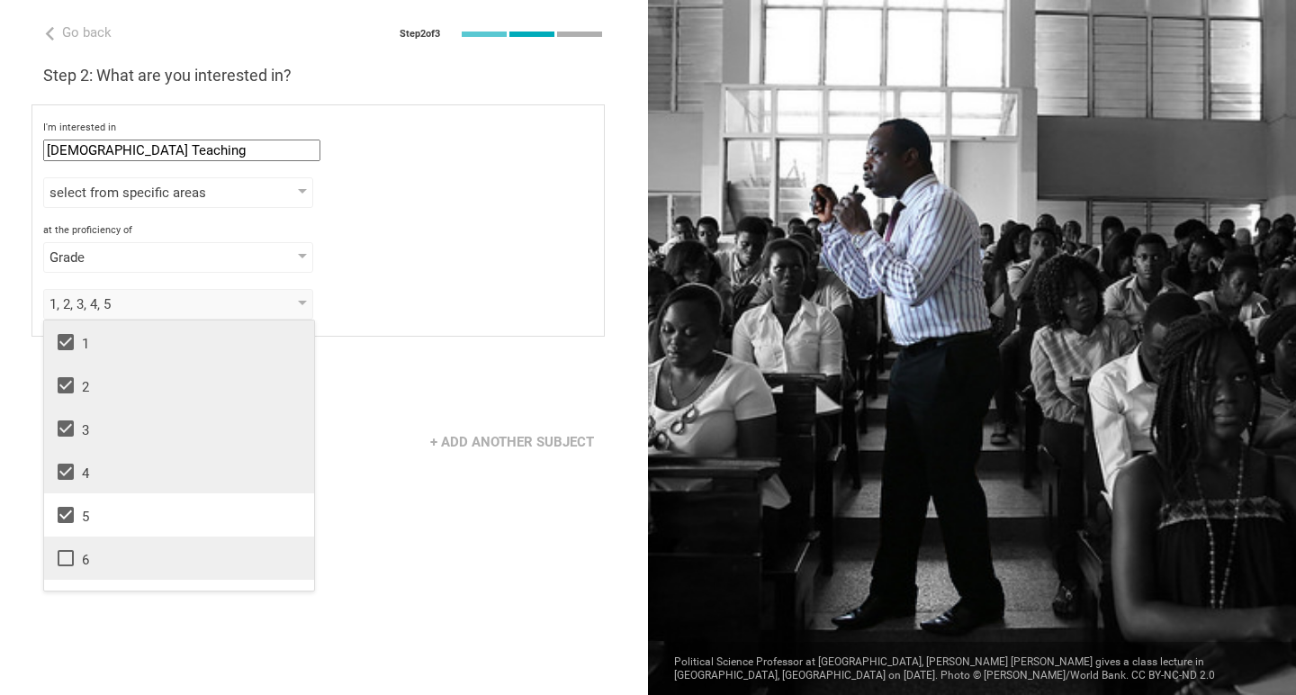
click at [65, 553] on icon at bounding box center [66, 558] width 22 height 22
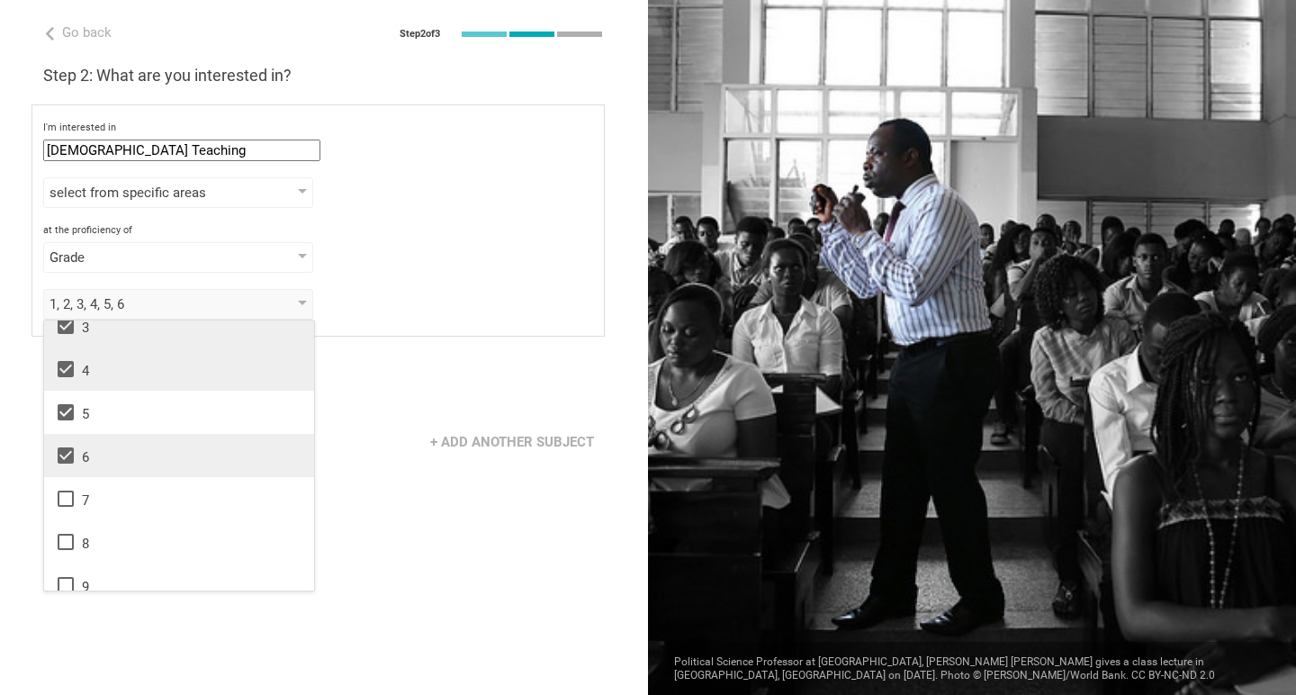
scroll to position [145, 0]
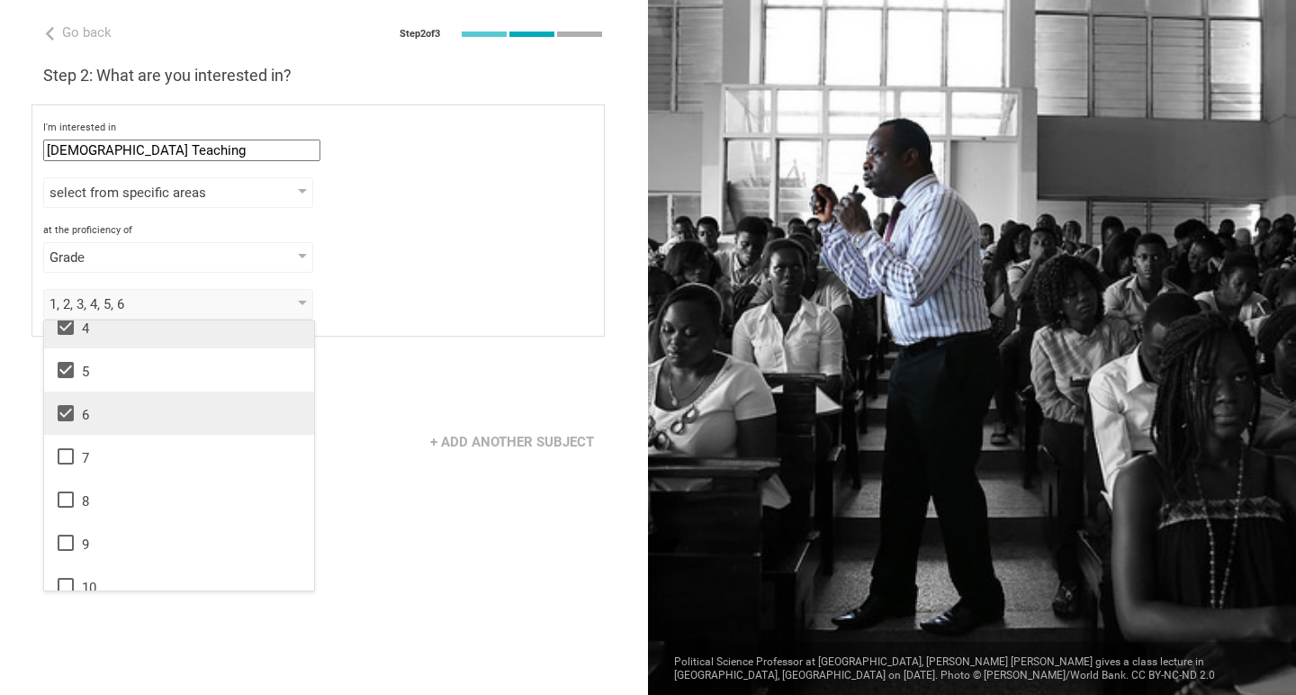
click at [351, 392] on div "Next" at bounding box center [324, 386] width 648 height 56
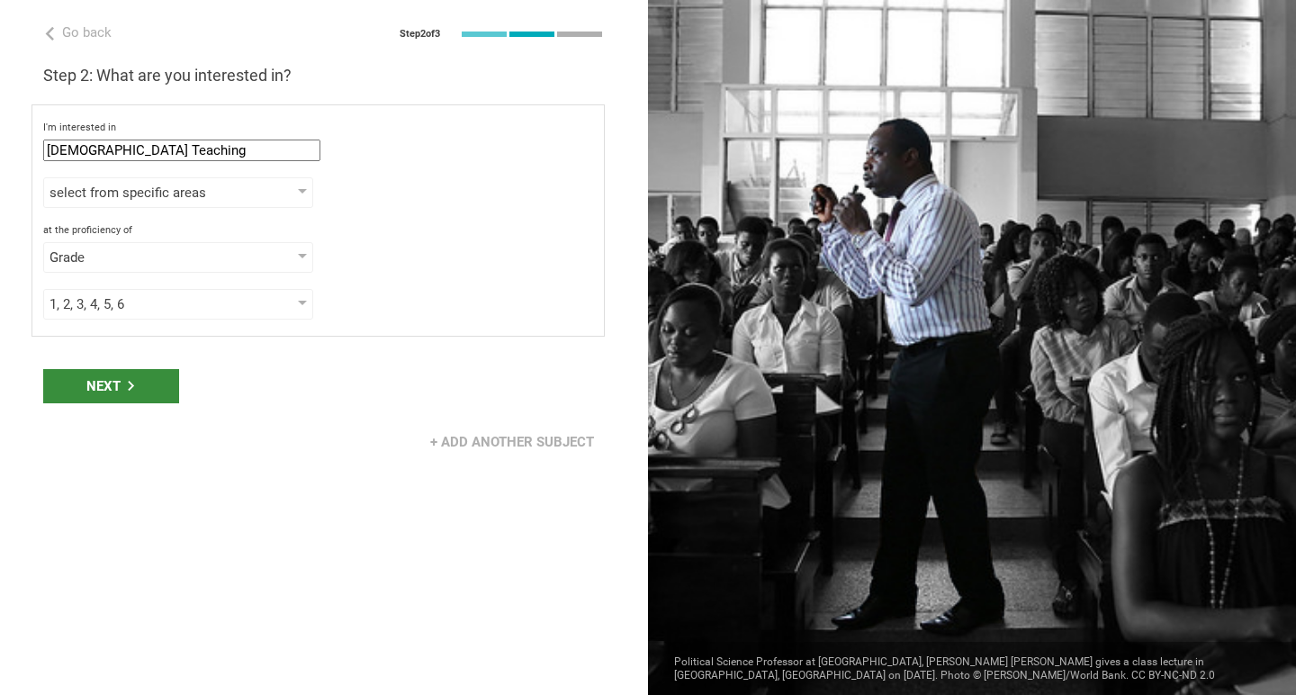
click at [155, 381] on div "Next" at bounding box center [111, 386] width 136 height 34
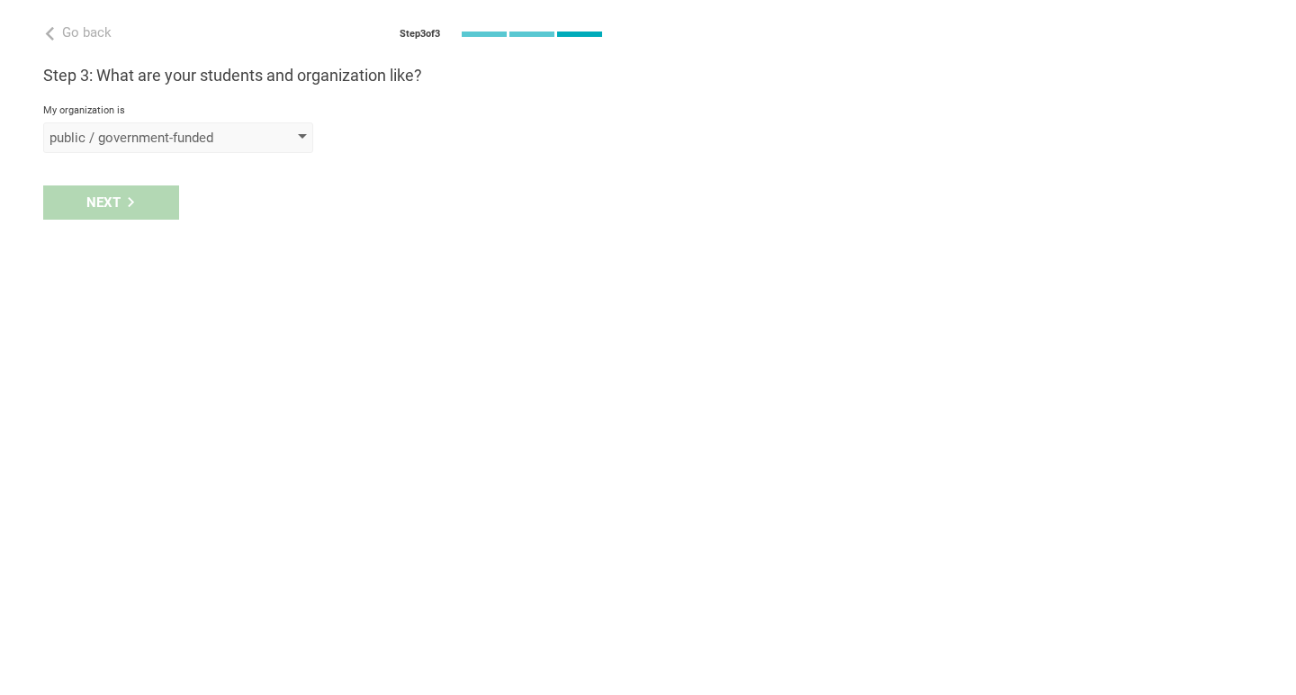
click at [242, 147] on div "public / government-funded" at bounding box center [178, 137] width 270 height 31
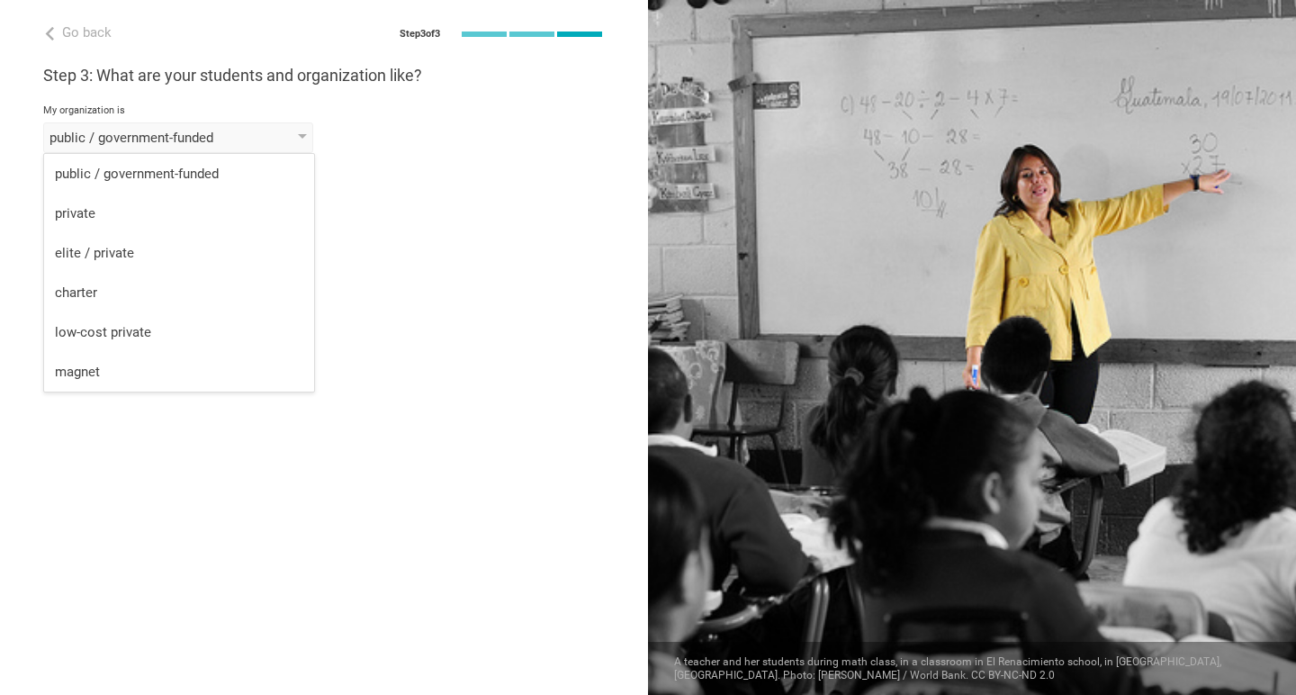
click at [346, 158] on div "Go back Step 3 of 3 Welcome, [PERSON_NAME]! You are almost all set. Just answer…" at bounding box center [324, 347] width 648 height 695
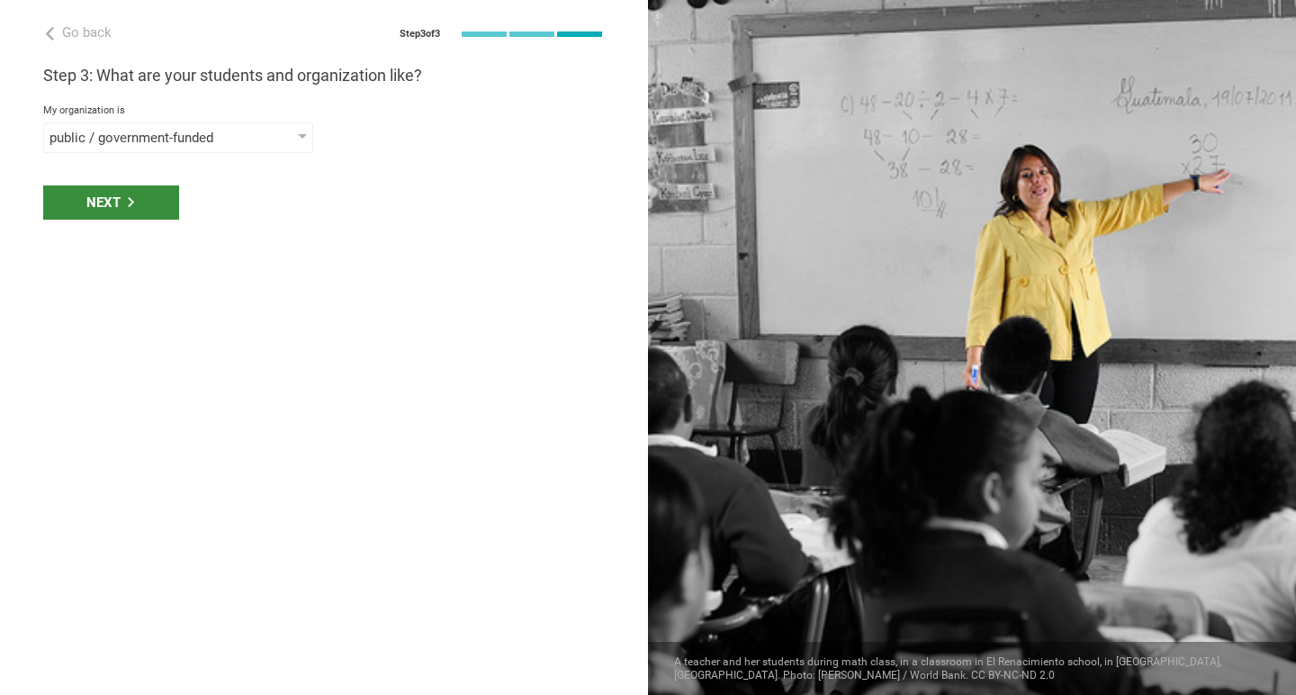
click at [124, 202] on div "Next" at bounding box center [111, 202] width 136 height 34
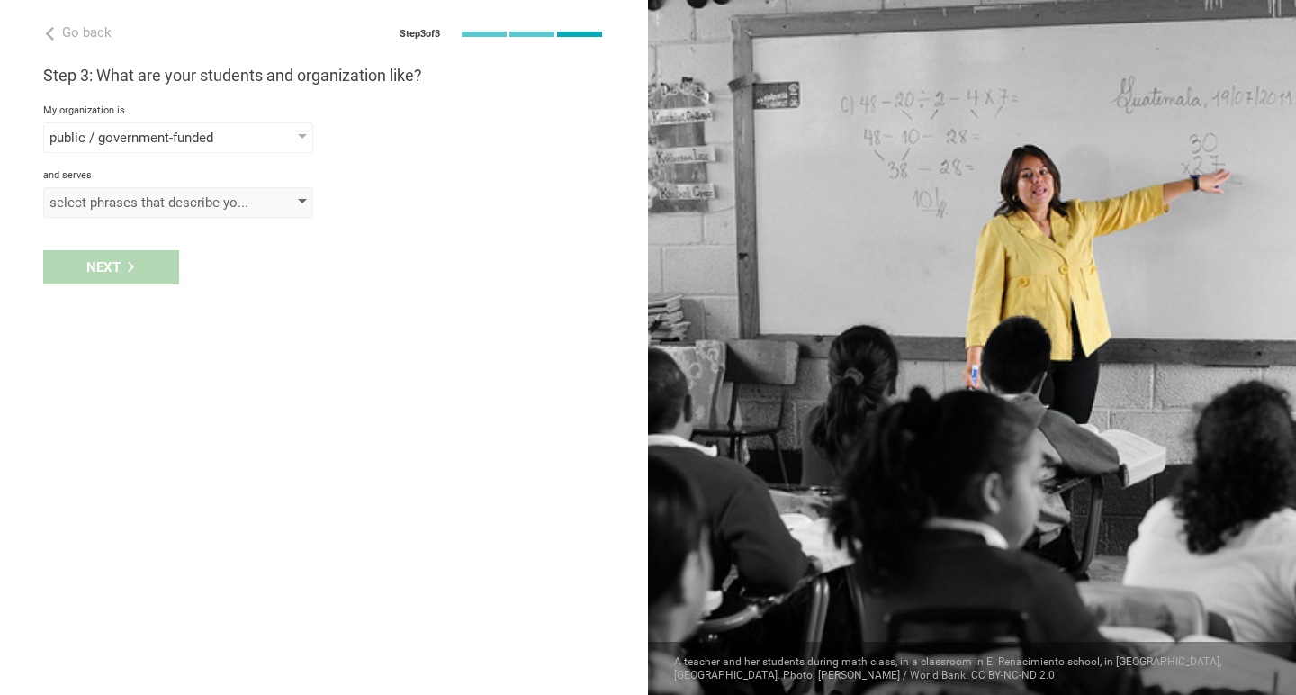
click at [137, 202] on div "select phrases that describe your student population" at bounding box center [152, 202] width 206 height 18
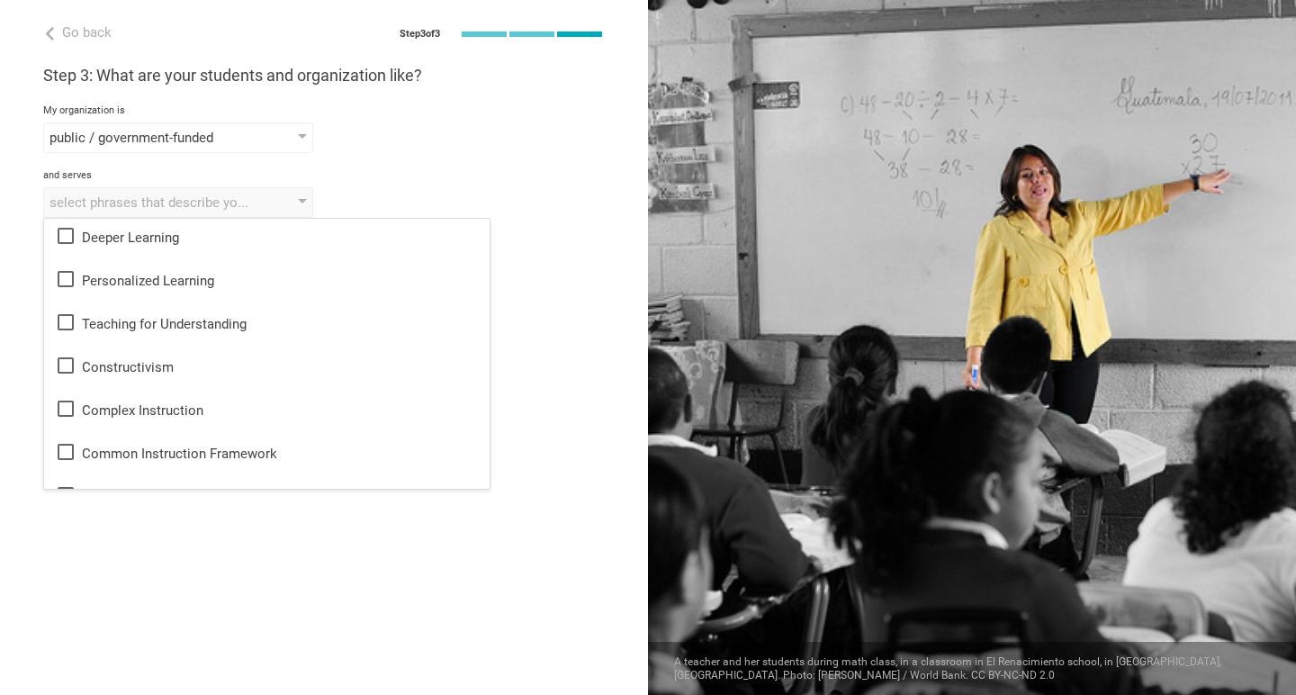
scroll to position [565, 0]
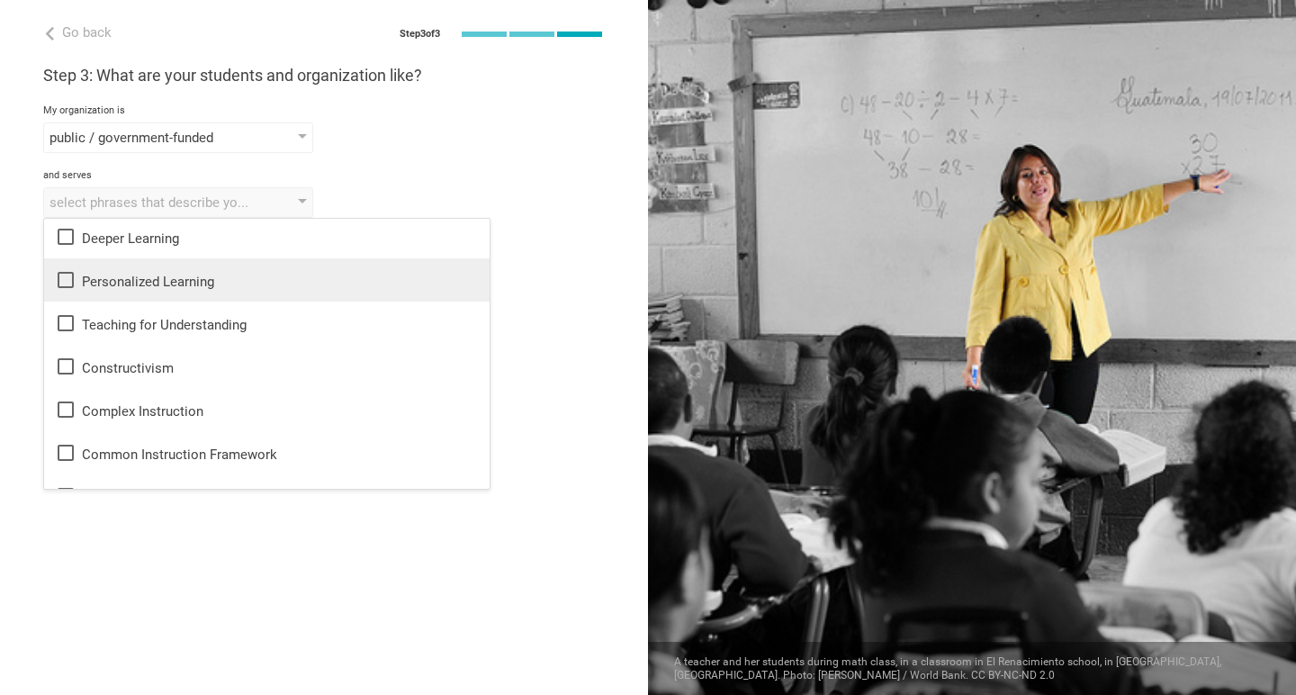
click at [176, 289] on div "Personalized Learning" at bounding box center [267, 280] width 424 height 22
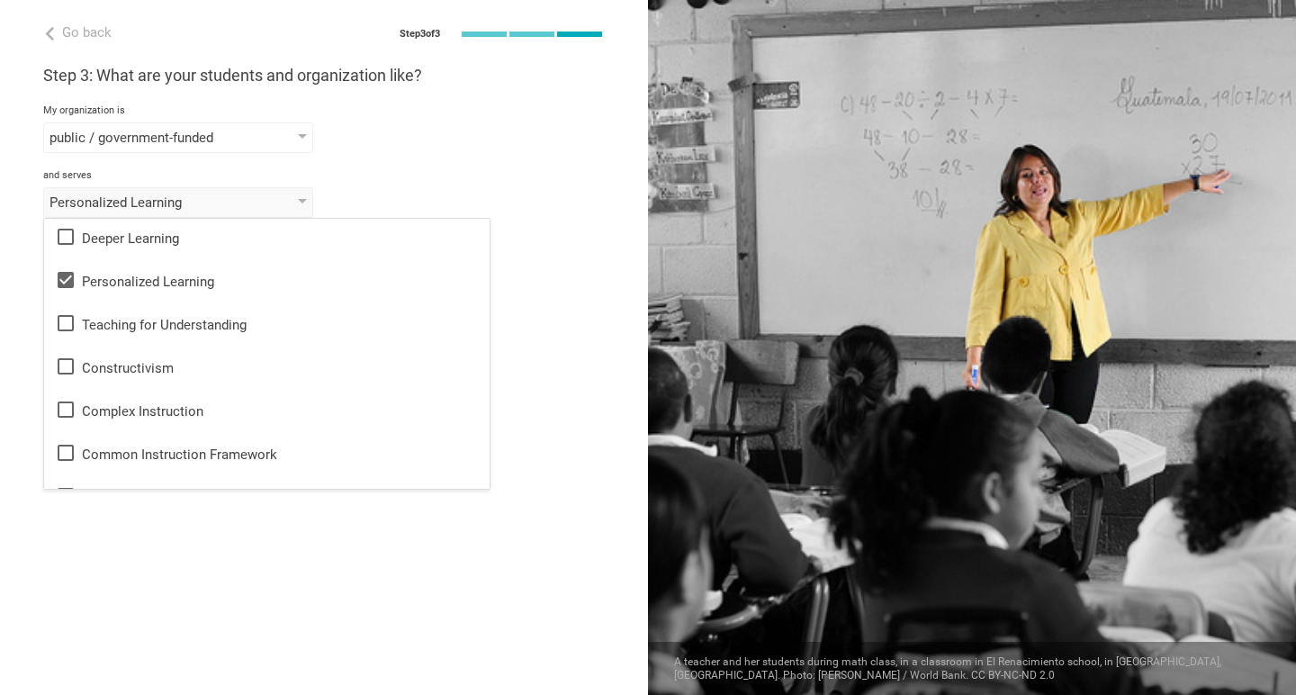
click at [450, 161] on div "Step 3: What are your students and organization like? My organization is public…" at bounding box center [323, 141] width 561 height 153
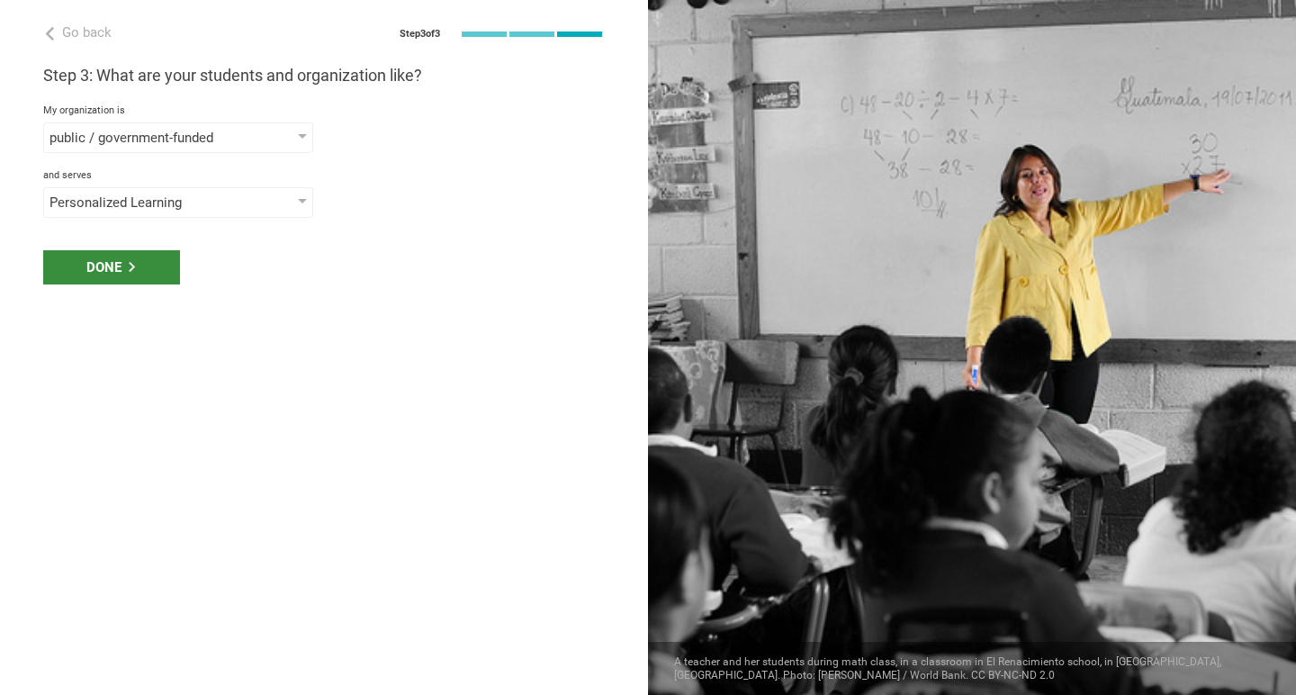
click at [137, 263] on icon at bounding box center [132, 267] width 10 height 10
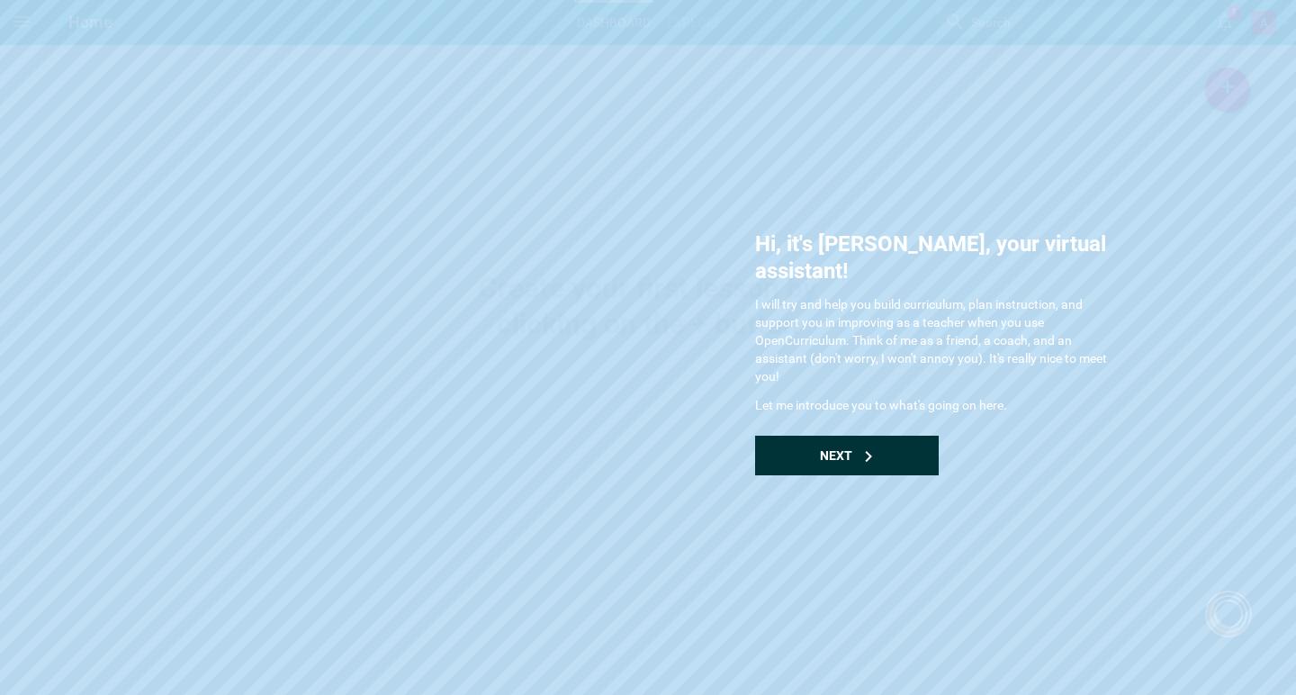
click at [871, 435] on div "Next" at bounding box center [847, 455] width 184 height 40
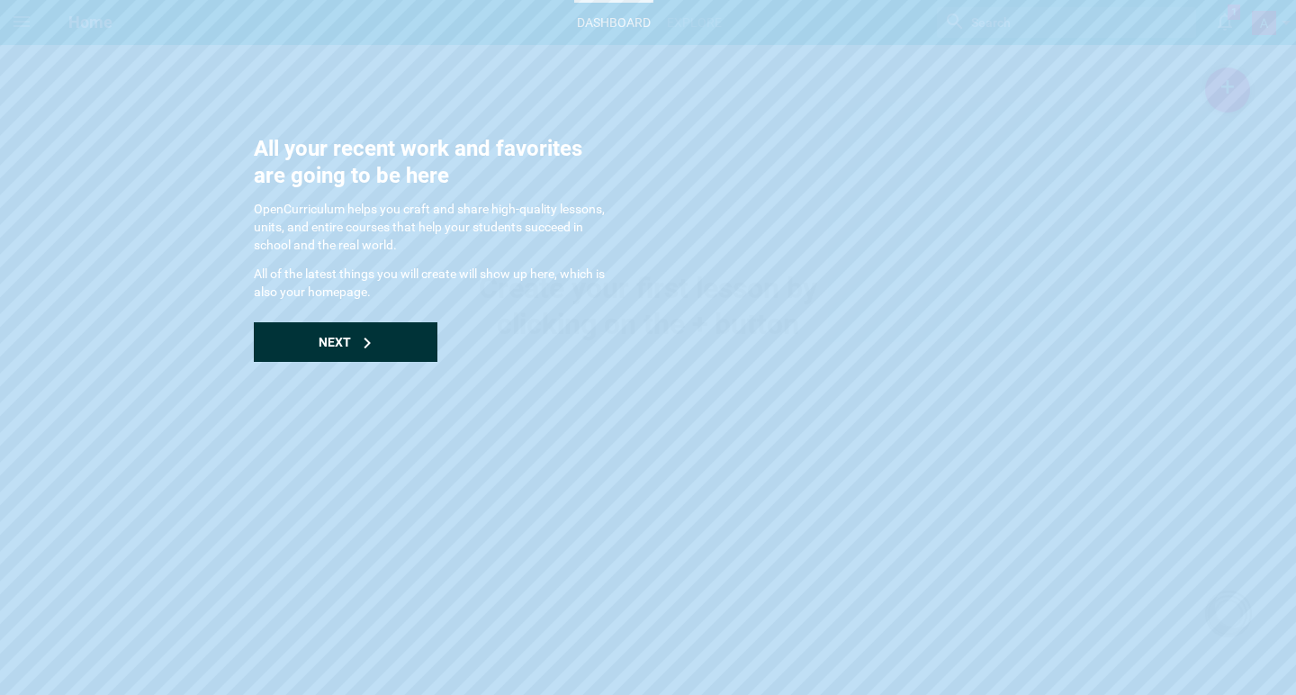
click at [351, 345] on div "Next" at bounding box center [346, 342] width 184 height 40
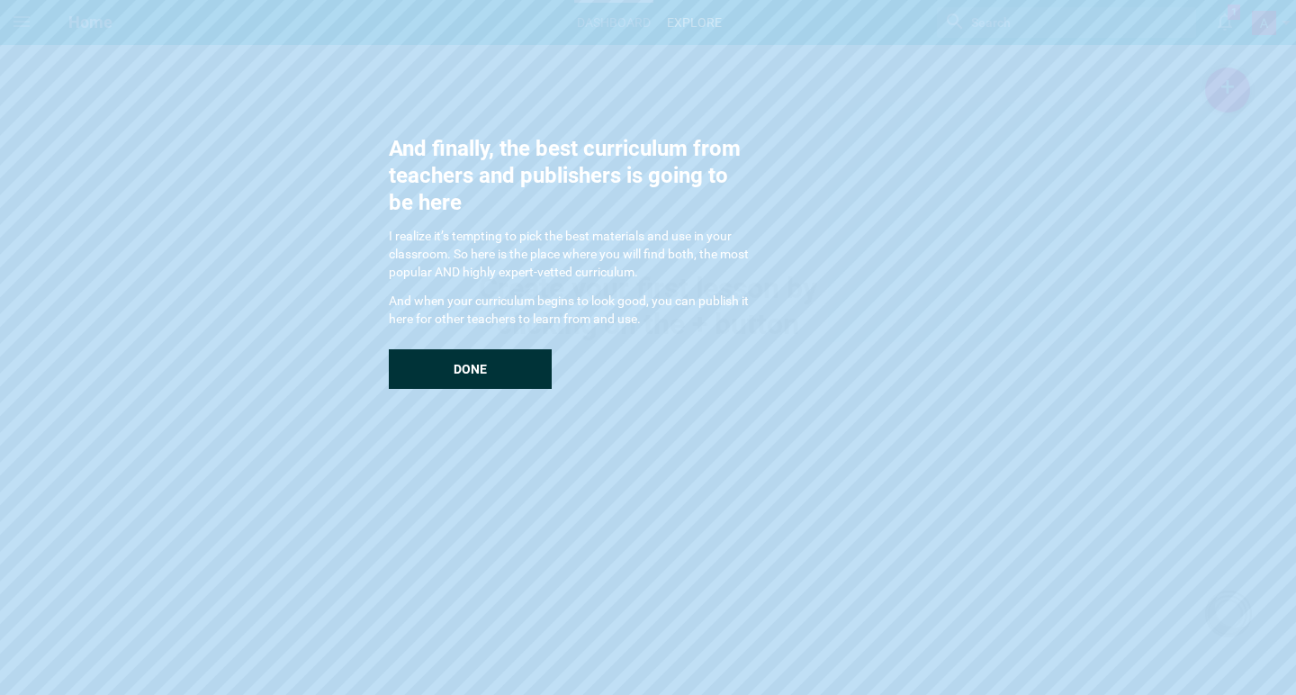
click at [444, 371] on div "Done" at bounding box center [470, 369] width 163 height 40
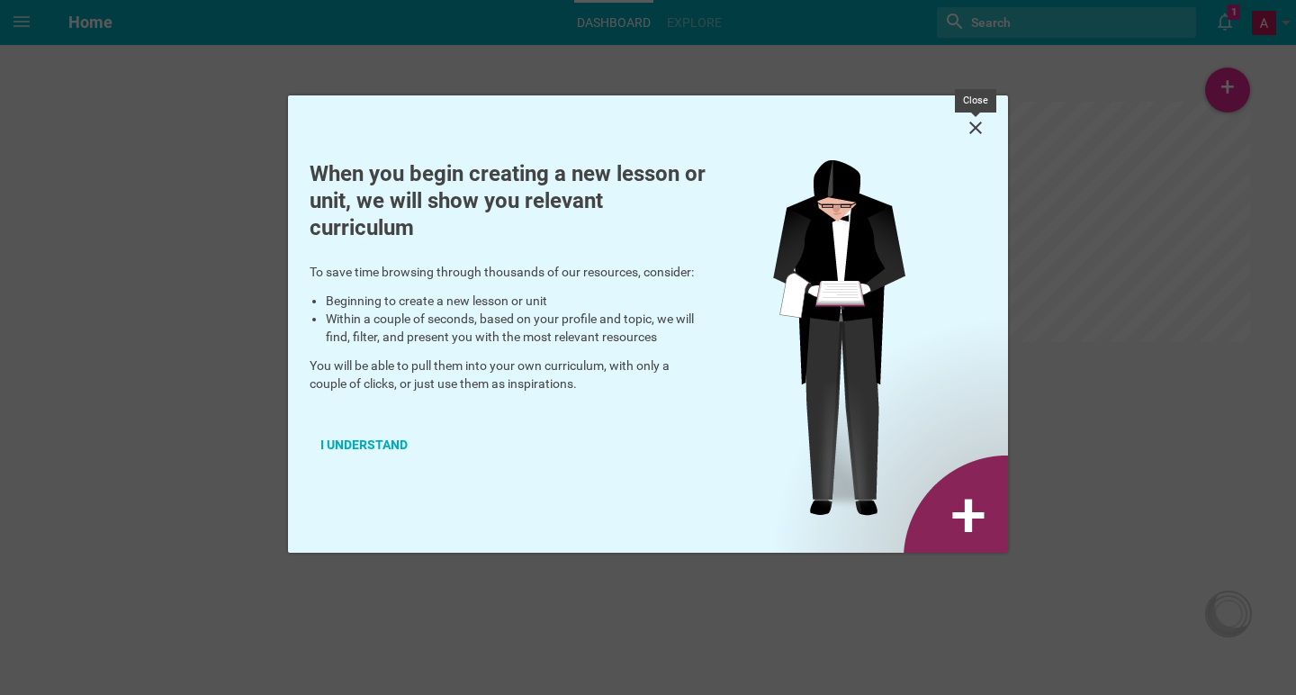
click at [977, 128] on icon at bounding box center [975, 128] width 22 height 22
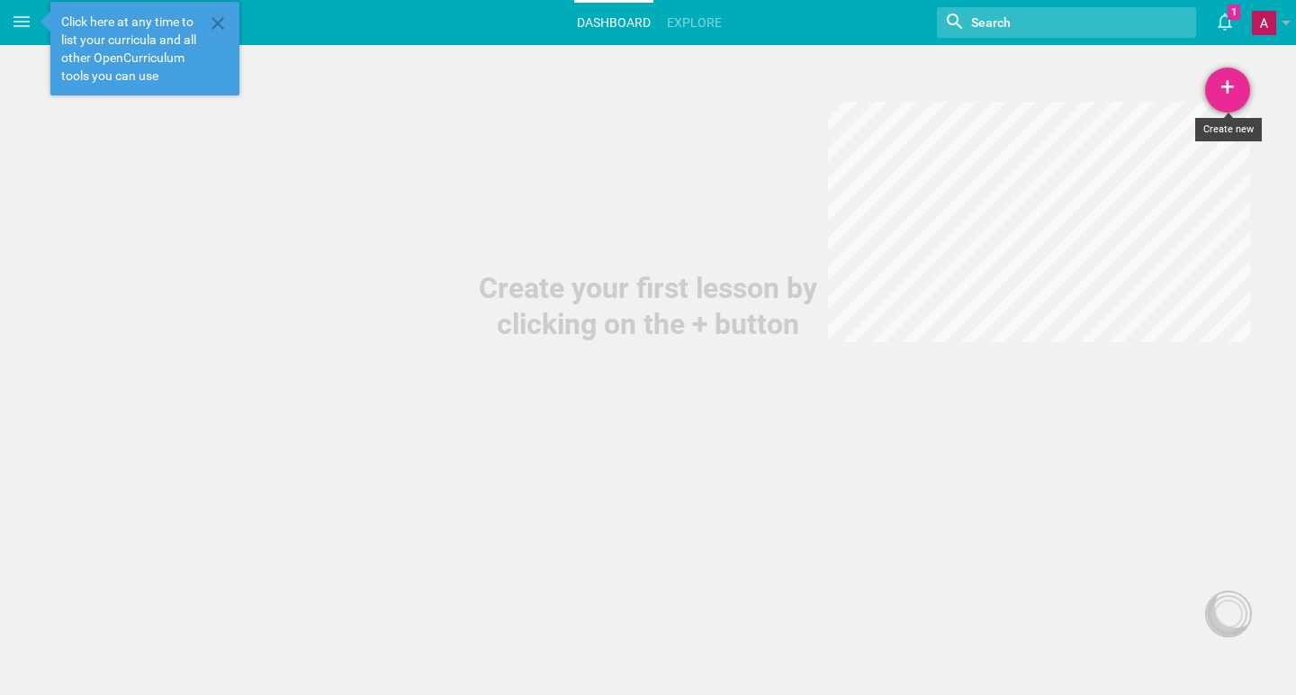
click at [1236, 80] on div "+" at bounding box center [1227, 89] width 45 height 45
click at [1189, 136] on link "Lesson" at bounding box center [1182, 140] width 135 height 40
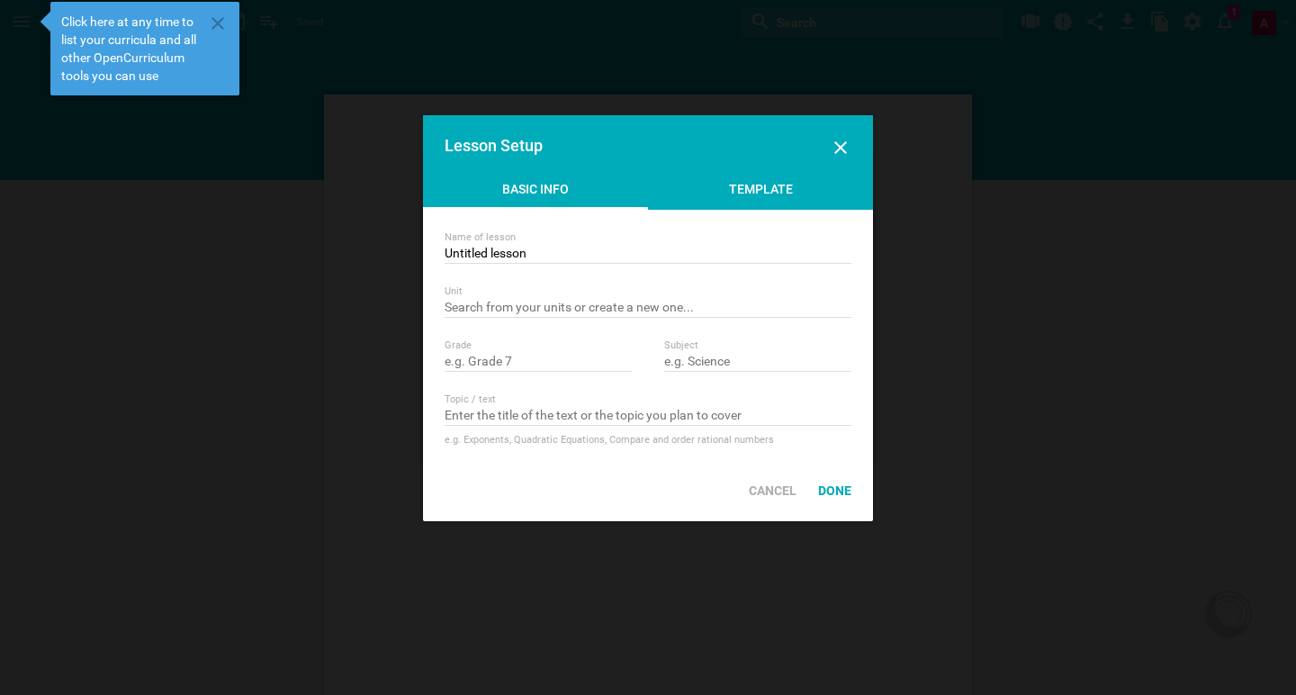
click at [740, 191] on div "Template" at bounding box center [760, 193] width 225 height 27
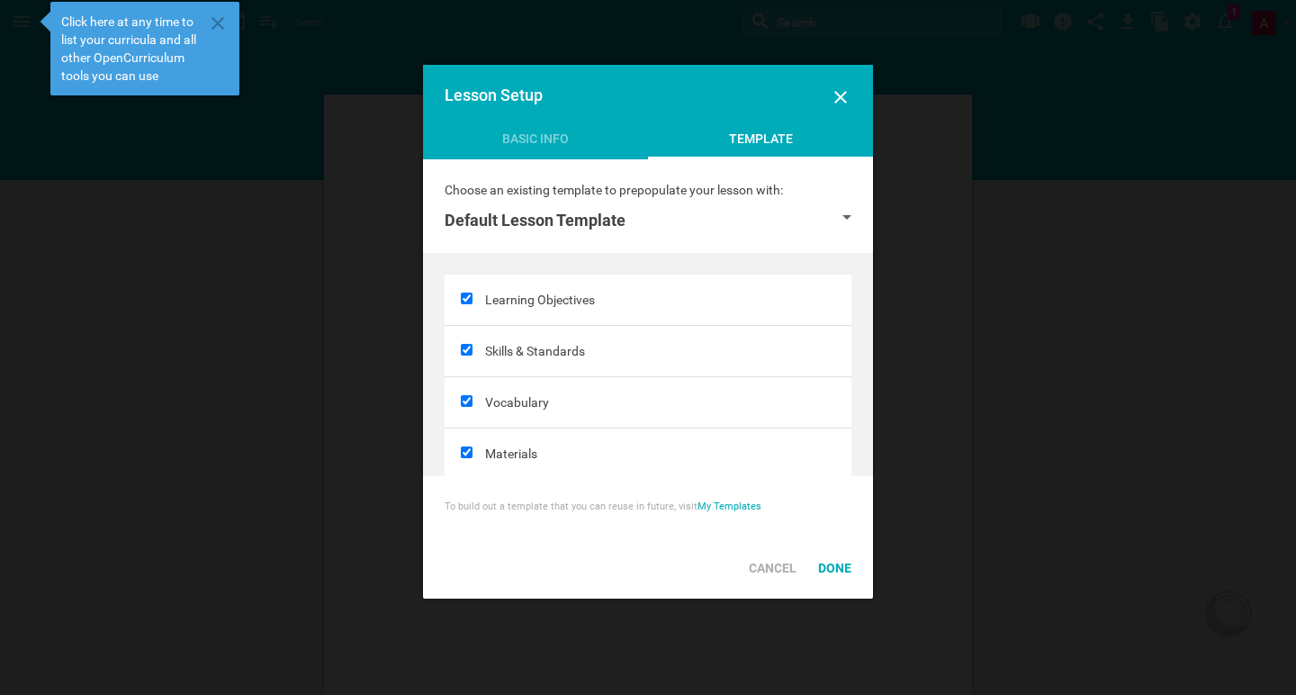
click at [832, 211] on div "Default Lesson Template" at bounding box center [647, 221] width 407 height 22
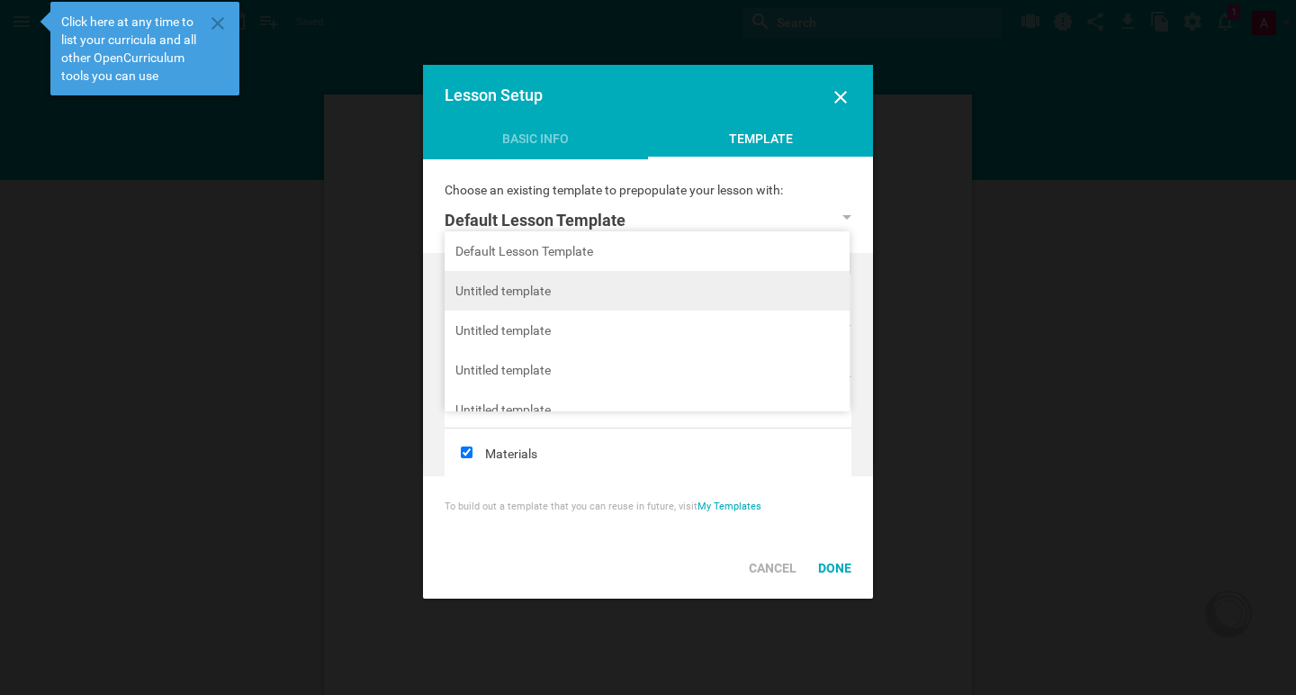
click at [568, 292] on li "Untitled template" at bounding box center [646, 291] width 405 height 40
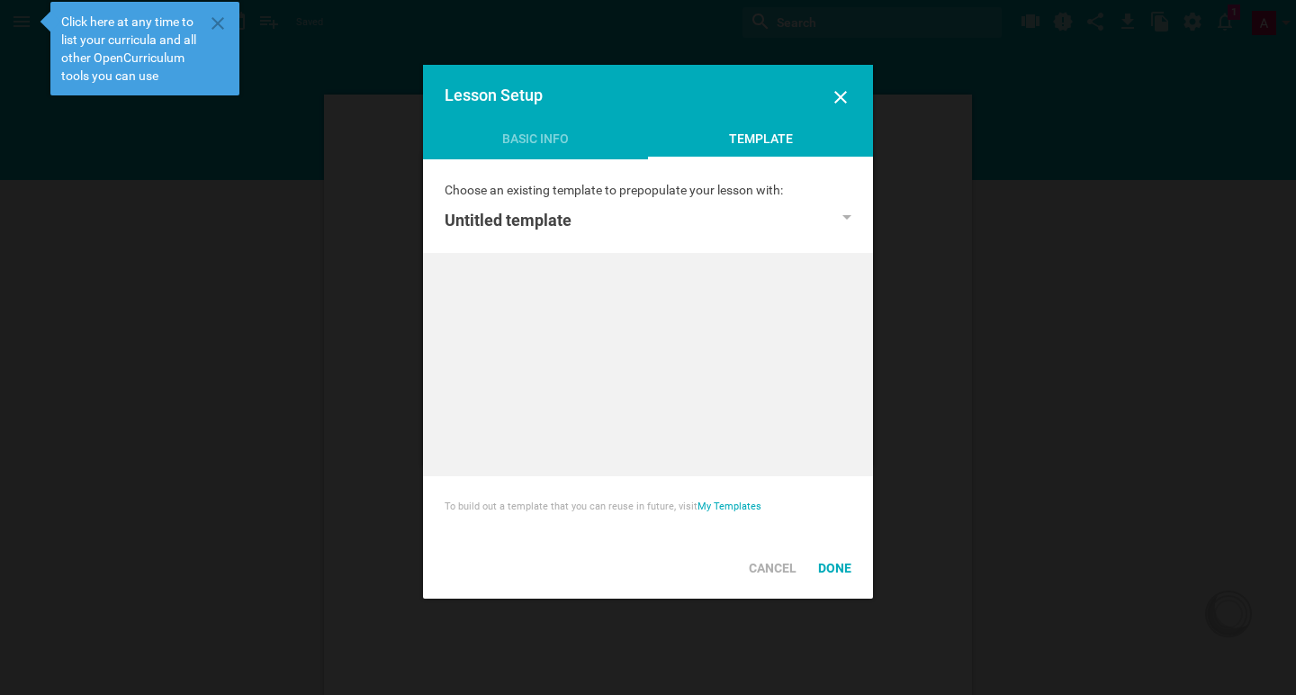
click at [763, 306] on div at bounding box center [648, 364] width 450 height 223
click at [823, 555] on div "Done" at bounding box center [834, 568] width 55 height 40
